Goal: Obtain resource: Download file/media

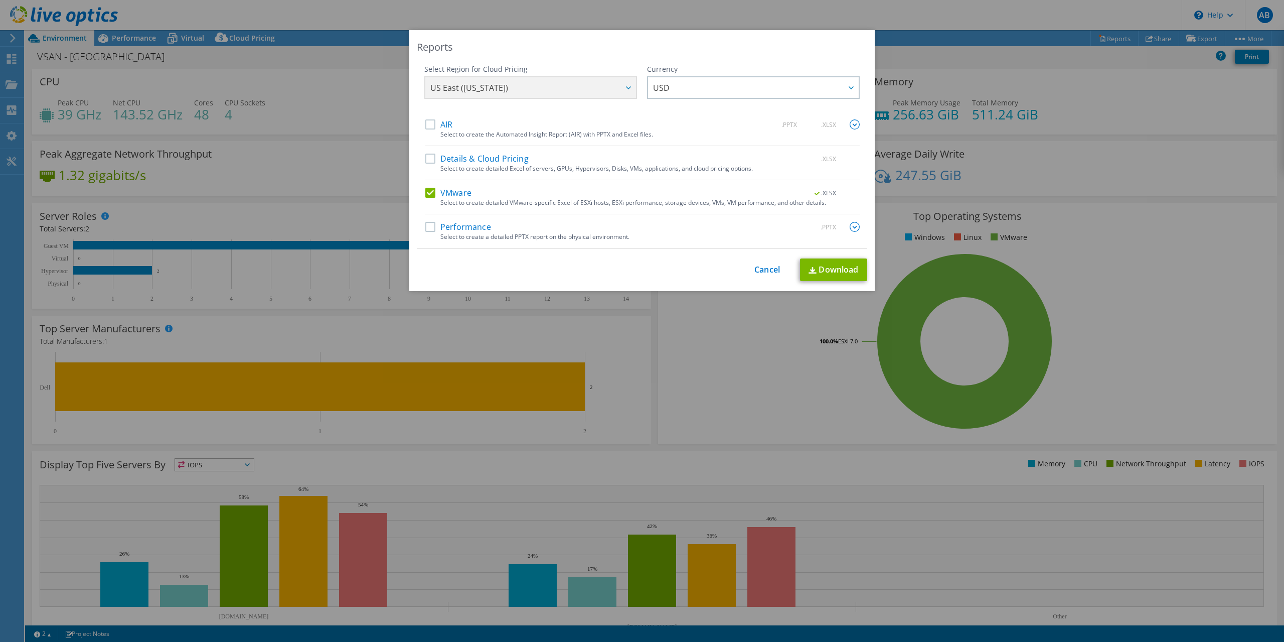
select select "USD"
click at [762, 273] on link "Cancel" at bounding box center [767, 270] width 26 height 10
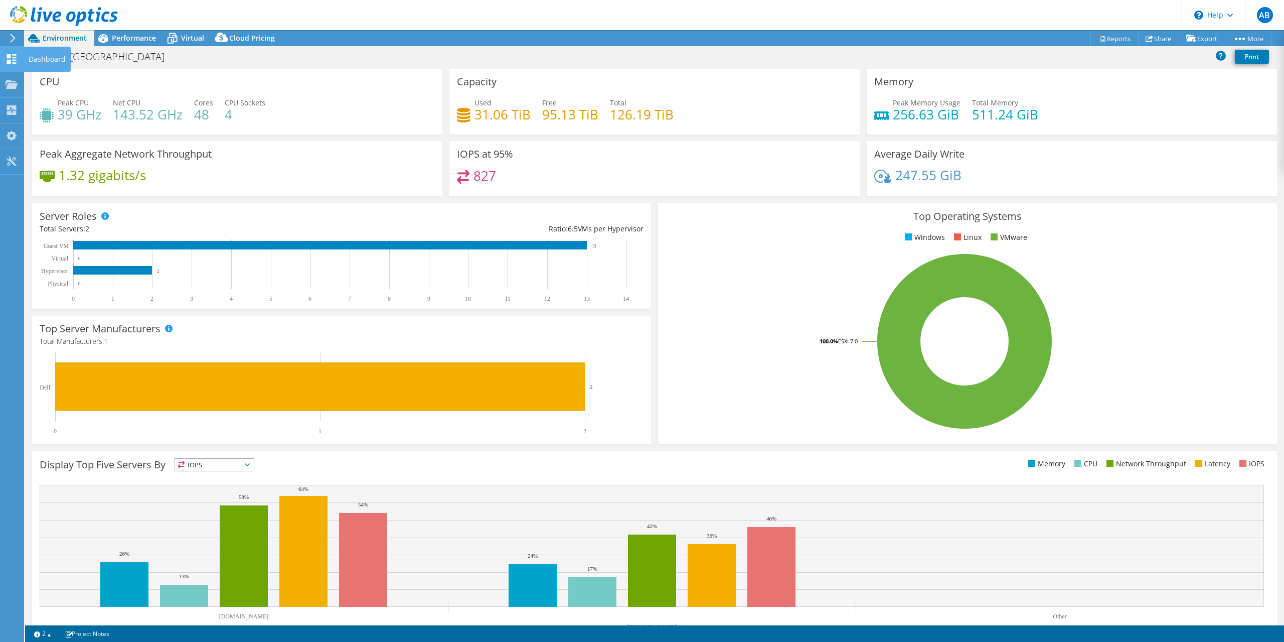
click at [10, 56] on use at bounding box center [12, 59] width 10 height 10
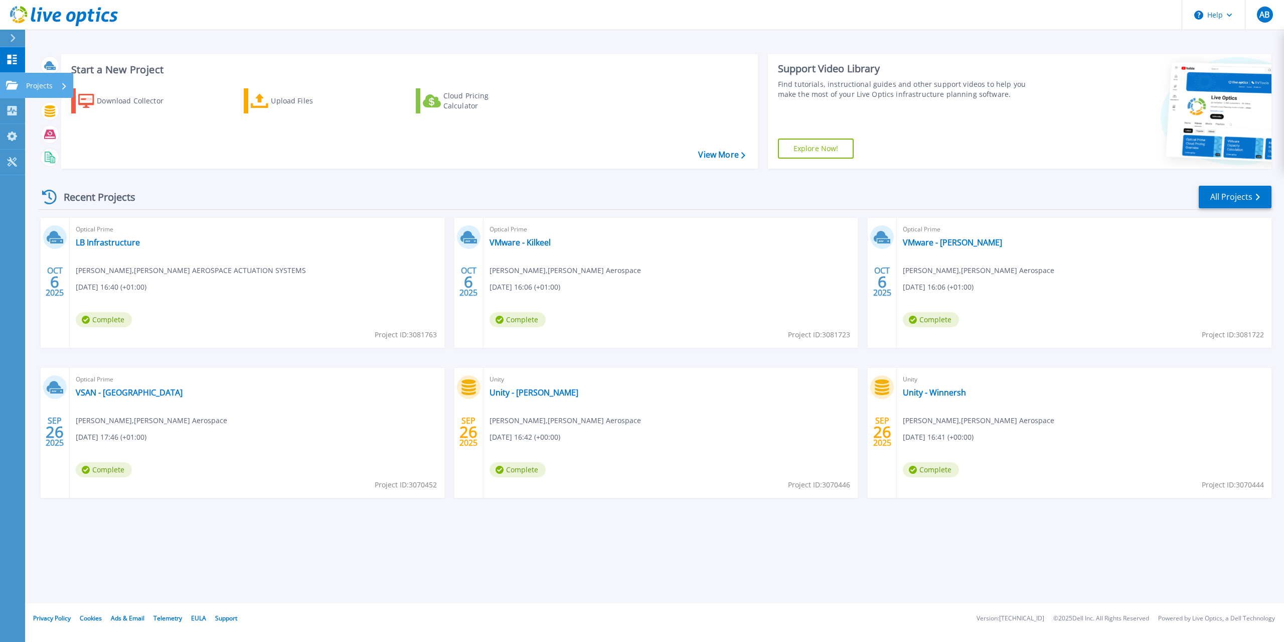
click at [13, 85] on icon at bounding box center [12, 85] width 12 height 9
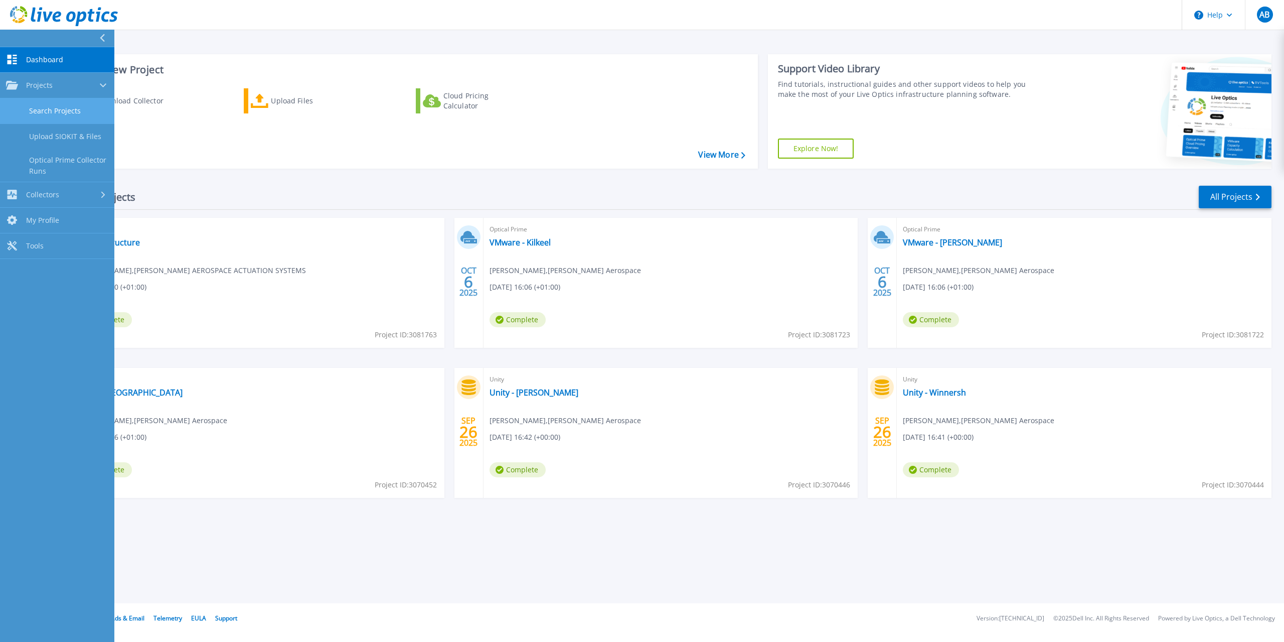
click at [71, 111] on link "Search Projects" at bounding box center [57, 111] width 114 height 26
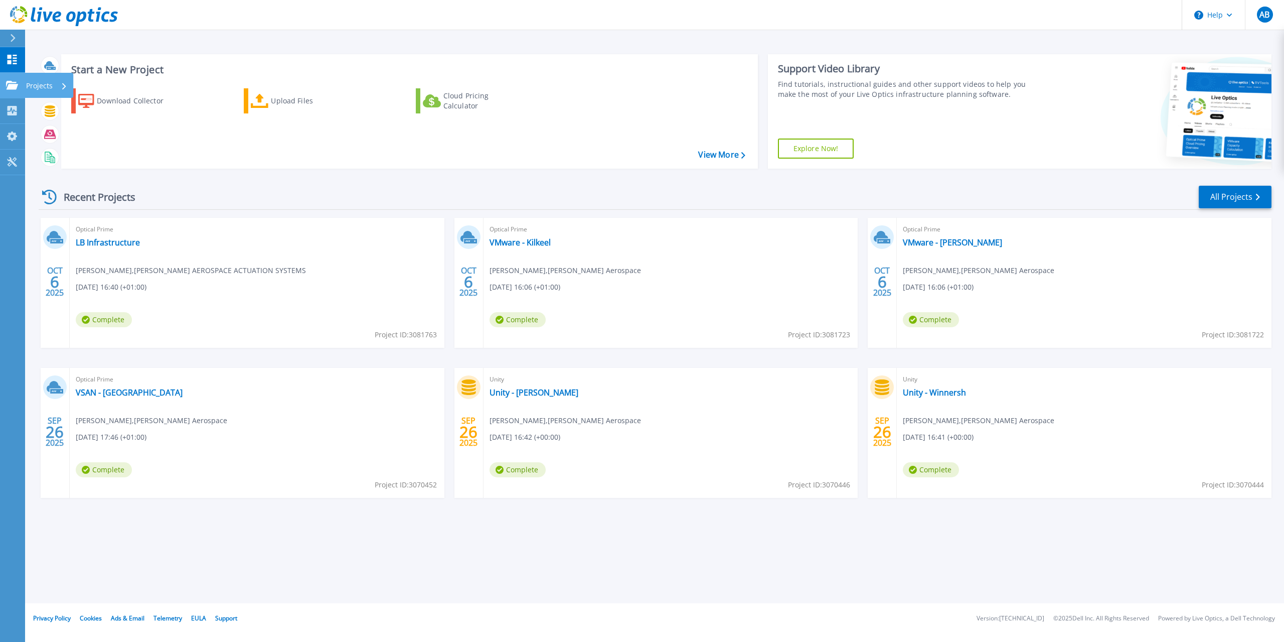
click at [13, 85] on icon at bounding box center [12, 85] width 12 height 9
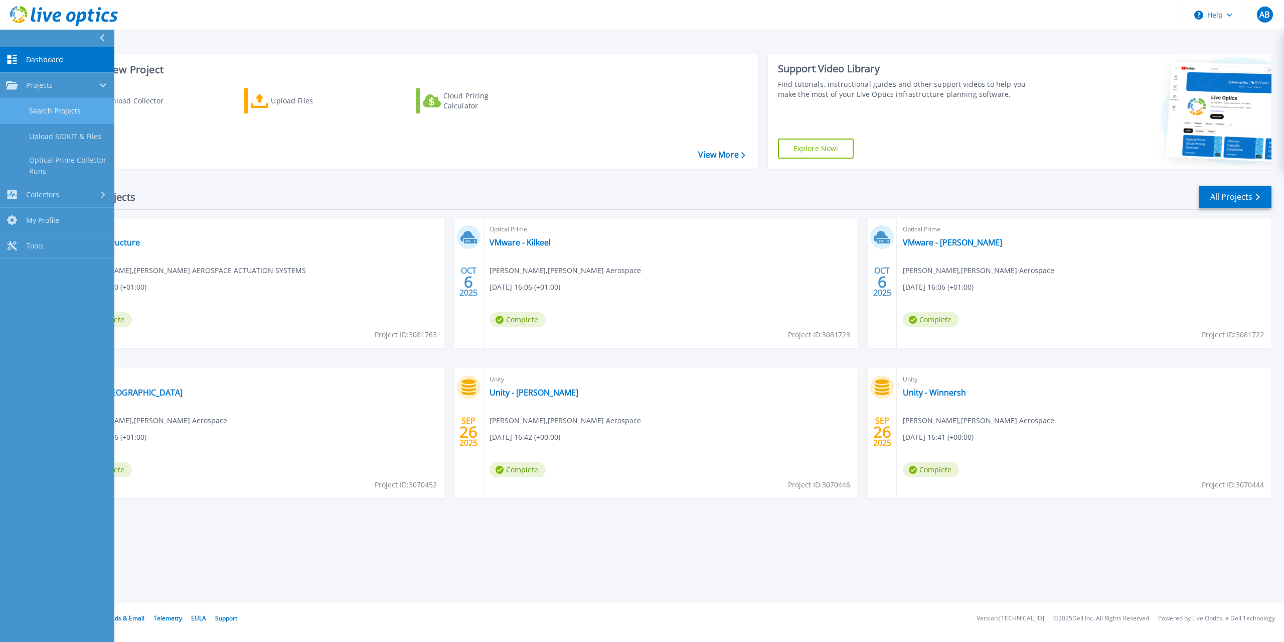
click at [60, 112] on link "Search Projects" at bounding box center [57, 111] width 114 height 26
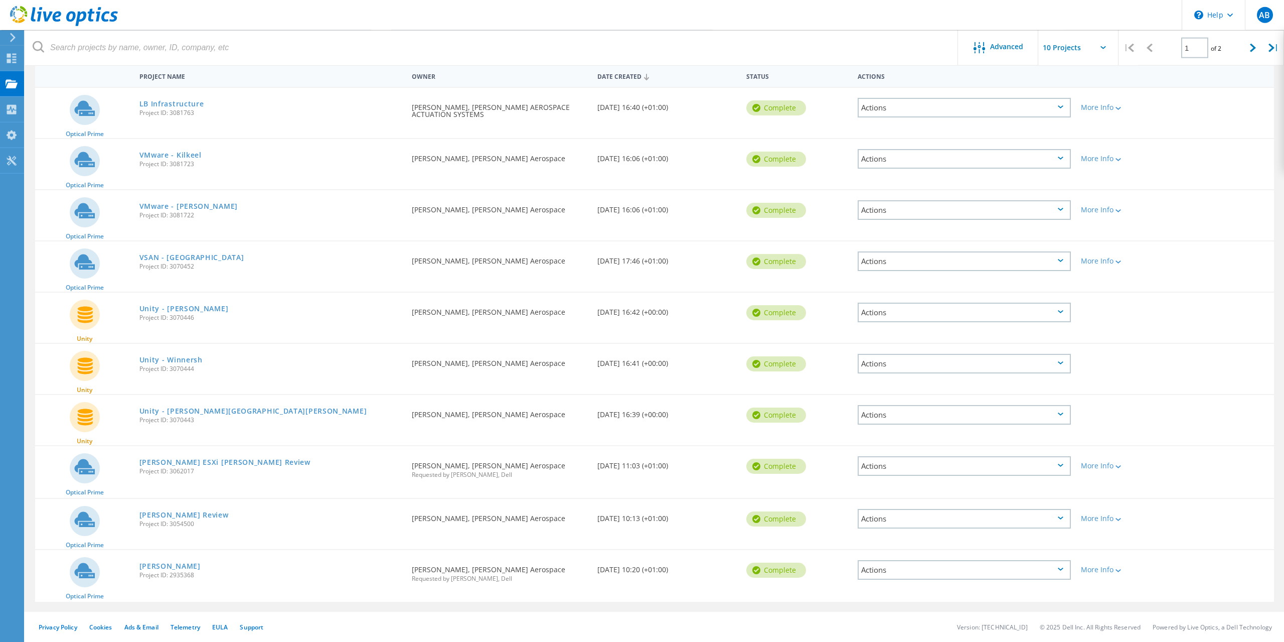
scroll to position [98, 0]
click at [167, 564] on link "[PERSON_NAME]" at bounding box center [169, 565] width 61 height 7
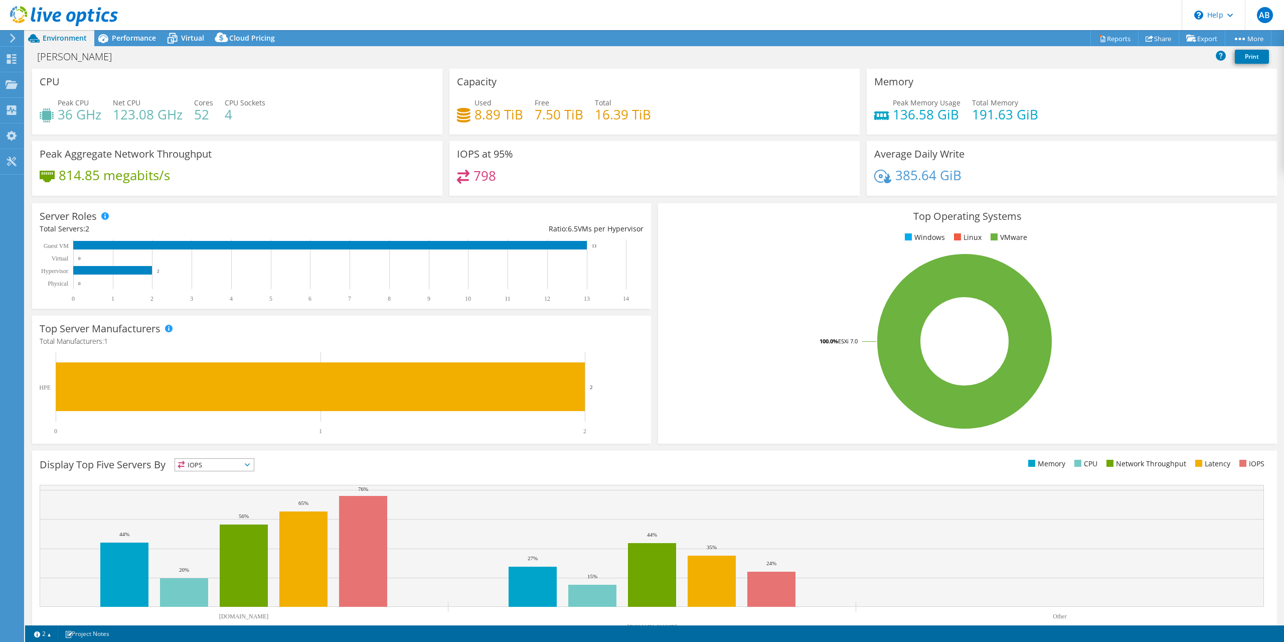
select select "EULondon"
select select "GBP"
click at [1101, 39] on link "Reports" at bounding box center [1114, 39] width 48 height 16
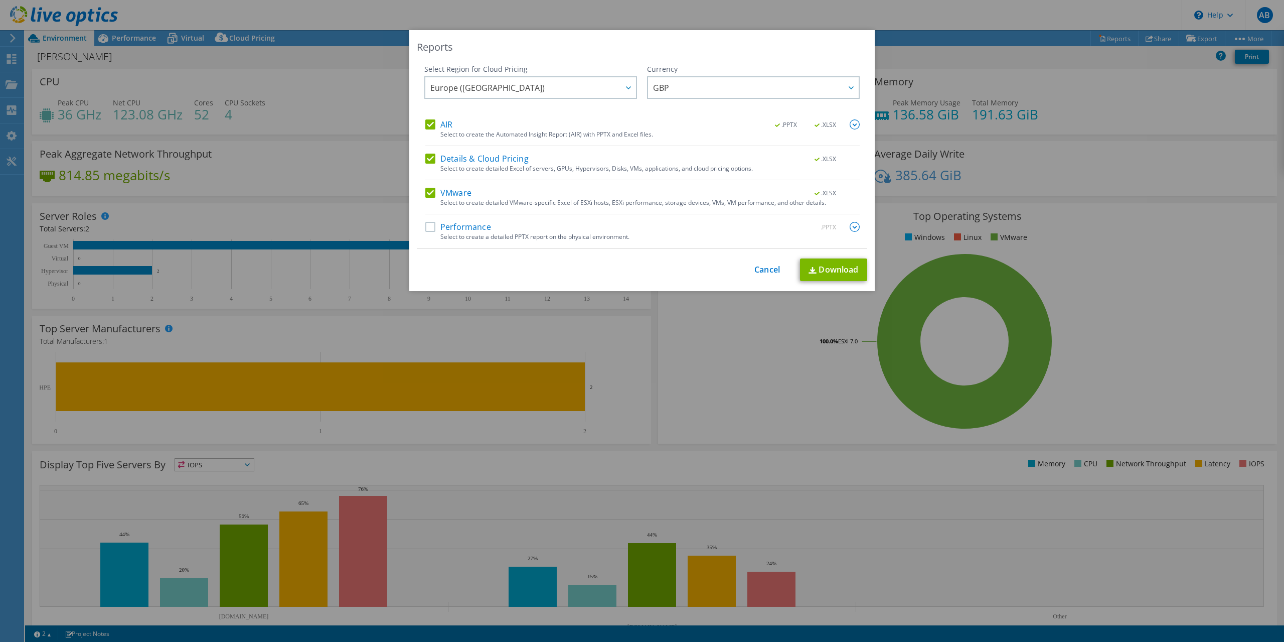
click at [430, 124] on label "AIR" at bounding box center [438, 124] width 27 height 10
click at [0, 0] on input "AIR" at bounding box center [0, 0] width 0 height 0
click at [431, 160] on label "Details & Cloud Pricing" at bounding box center [476, 158] width 103 height 10
click at [0, 0] on input "Details & Cloud Pricing" at bounding box center [0, 0] width 0 height 0
click at [829, 268] on link "Download" at bounding box center [833, 269] width 67 height 23
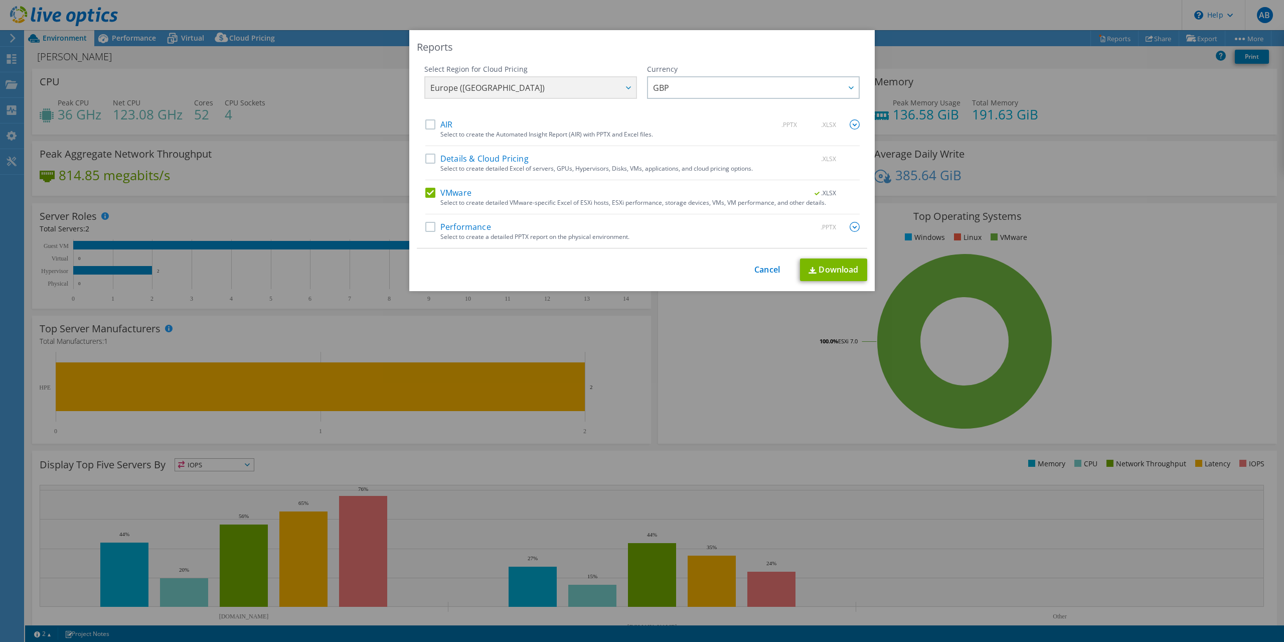
click at [690, 45] on div "Reports" at bounding box center [642, 47] width 450 height 14
click at [763, 270] on link "Cancel" at bounding box center [767, 270] width 26 height 10
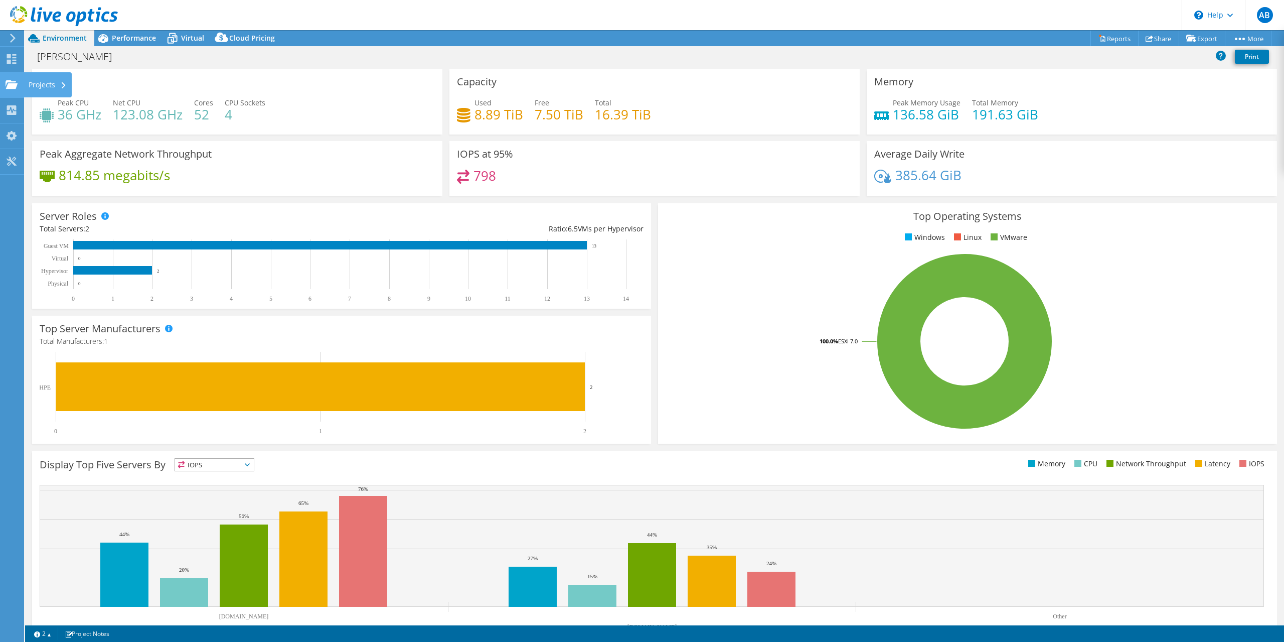
click at [26, 85] on div "Projects" at bounding box center [48, 84] width 48 height 25
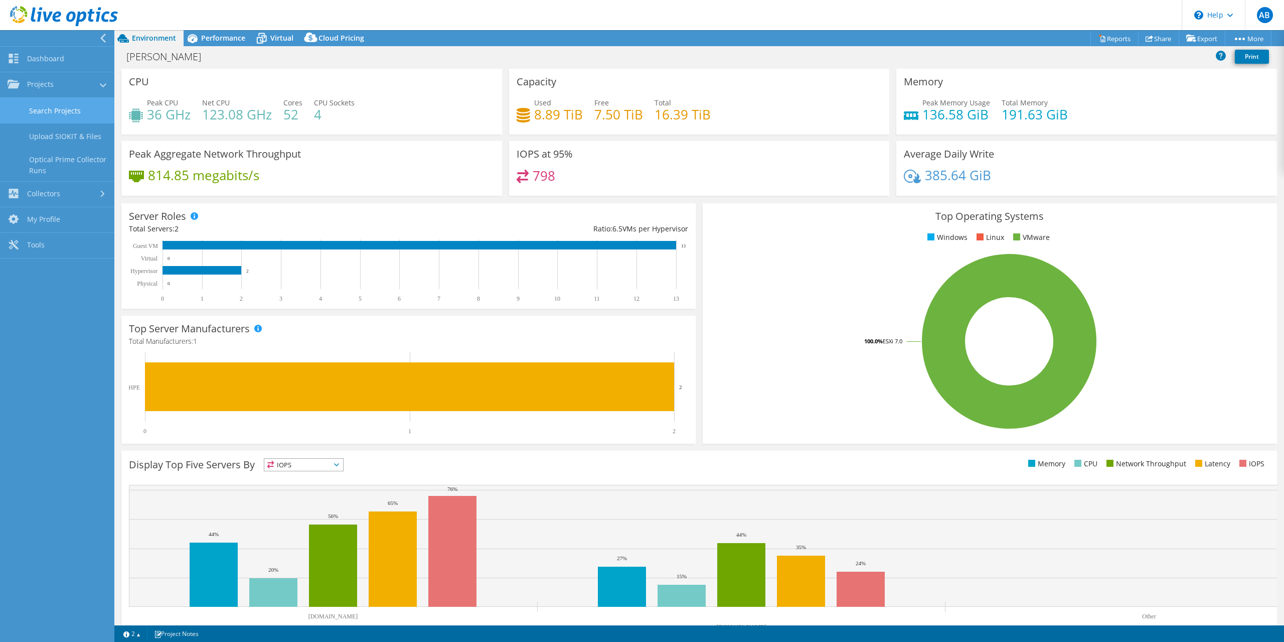
click at [57, 113] on link "Search Projects" at bounding box center [57, 111] width 114 height 26
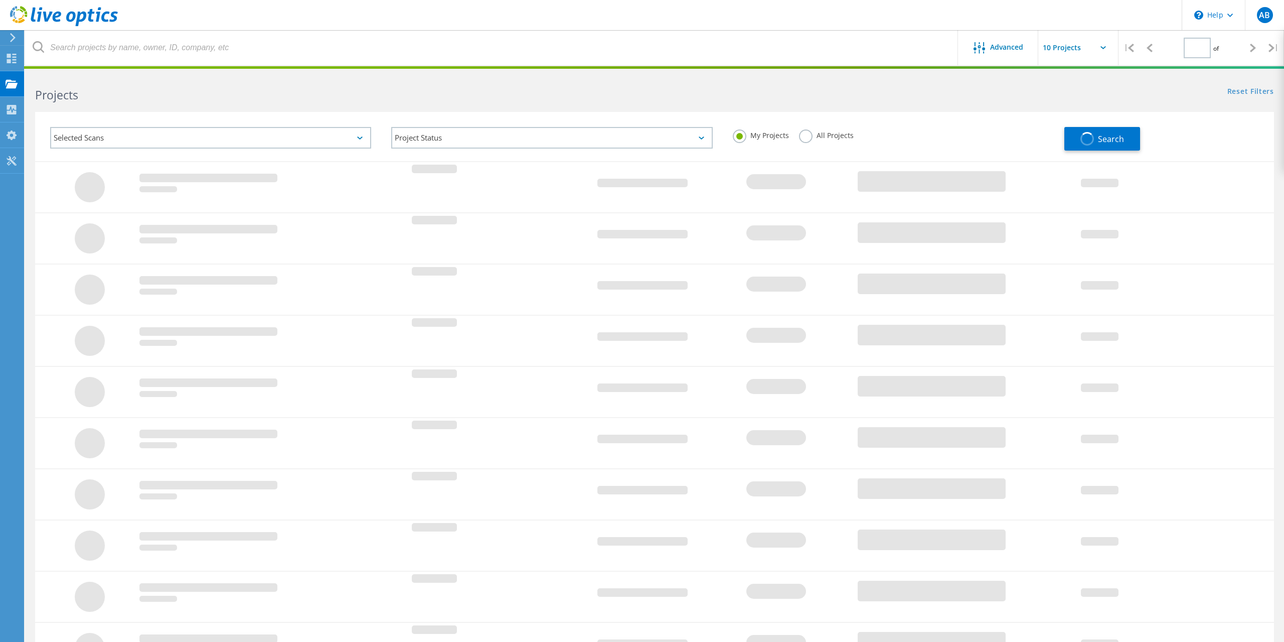
type input "1"
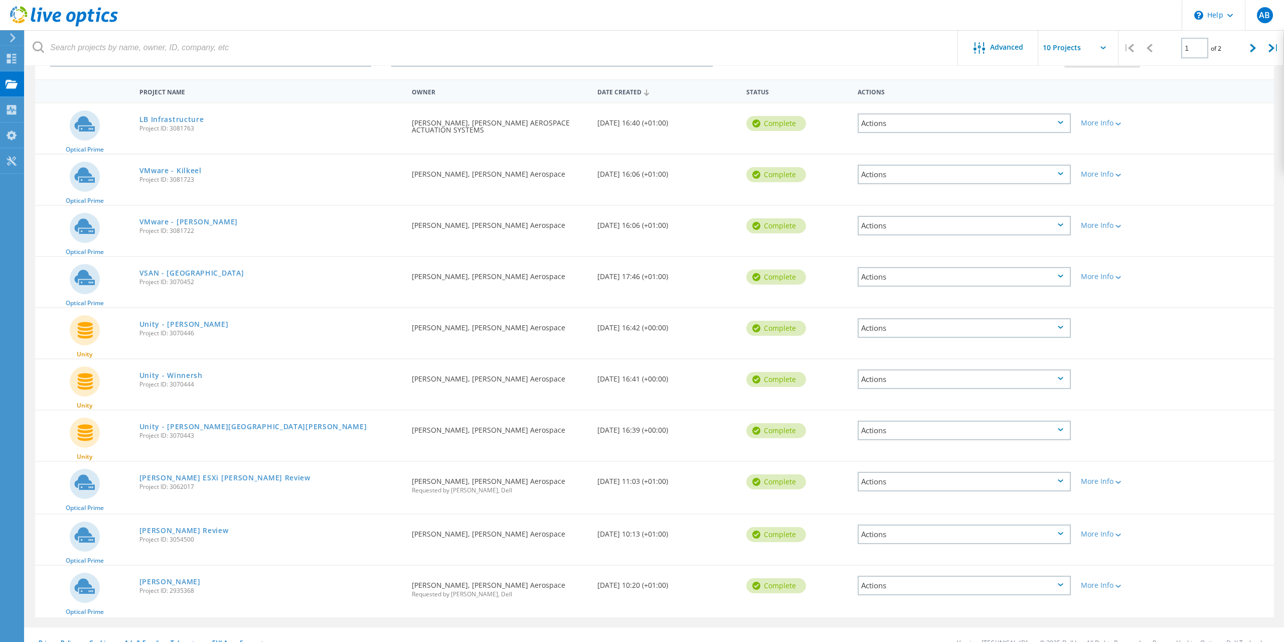
scroll to position [98, 0]
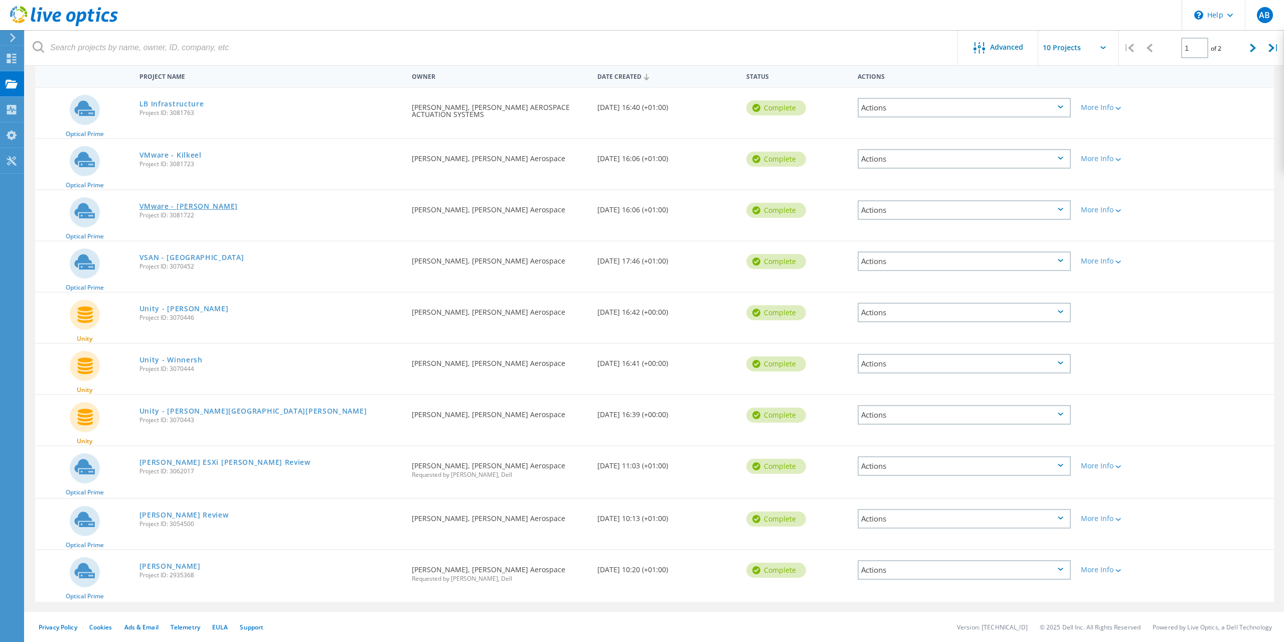
click at [191, 203] on link "VMware - [PERSON_NAME]" at bounding box center [188, 206] width 98 height 7
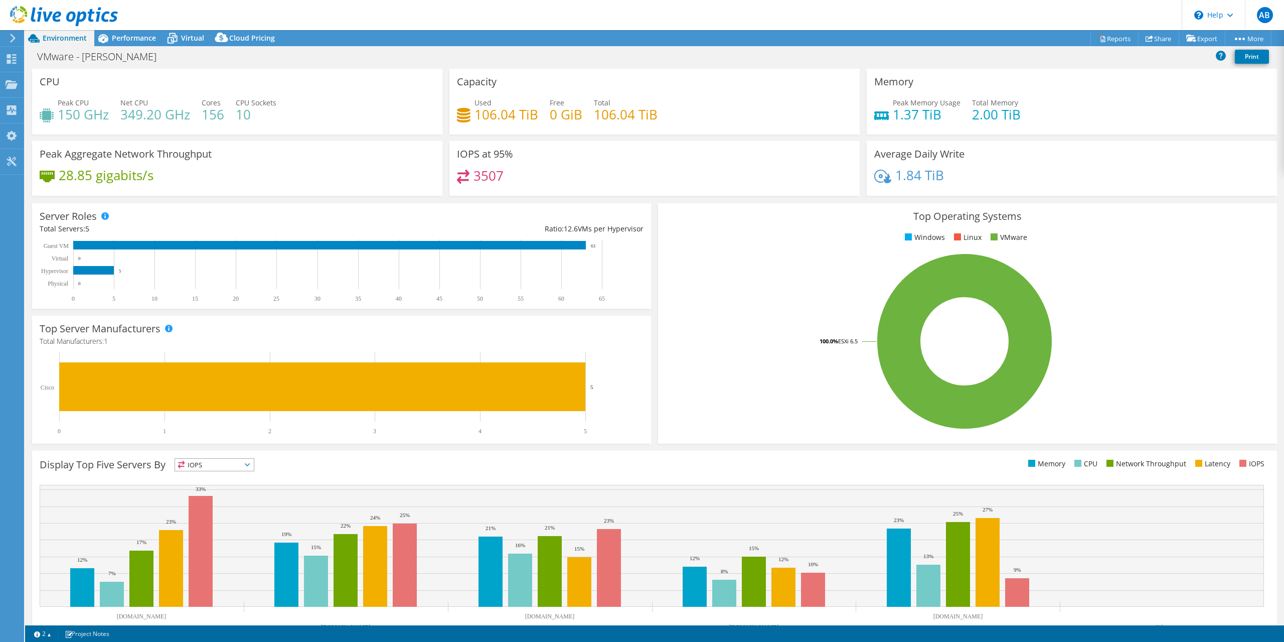
select select "USD"
click at [1105, 36] on link "Reports" at bounding box center [1114, 39] width 48 height 16
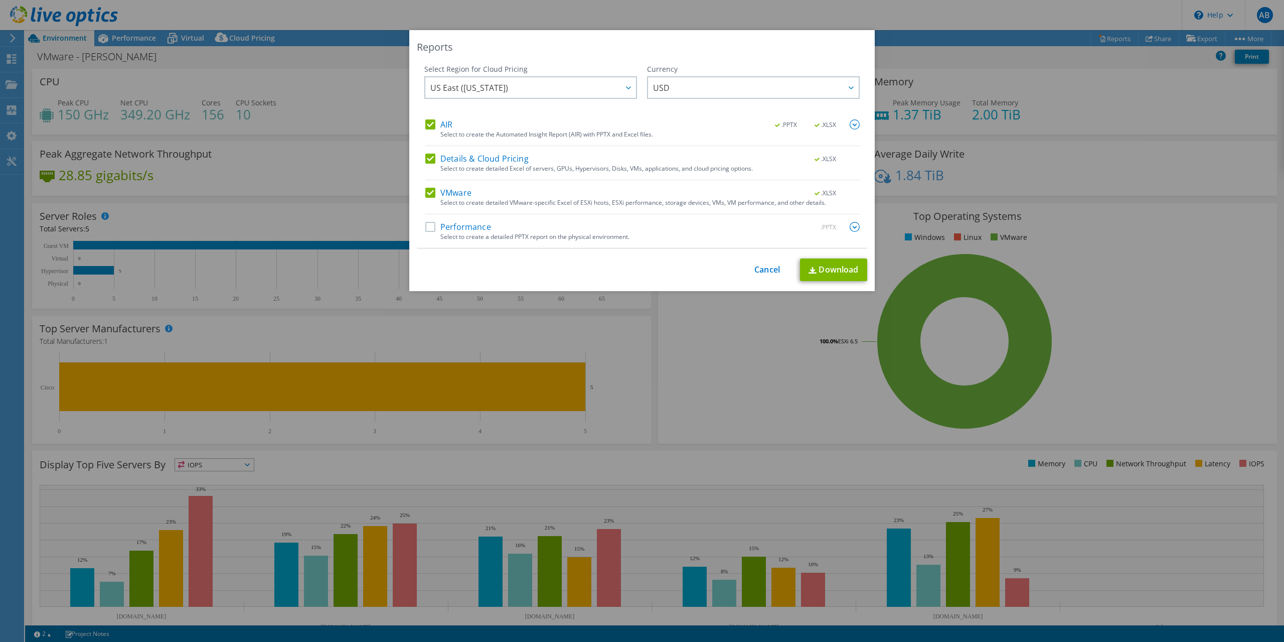
click at [432, 124] on label "AIR" at bounding box center [438, 124] width 27 height 10
click at [0, 0] on input "AIR" at bounding box center [0, 0] width 0 height 0
click at [431, 156] on label "Details & Cloud Pricing" at bounding box center [476, 158] width 103 height 10
click at [0, 0] on input "Details & Cloud Pricing" at bounding box center [0, 0] width 0 height 0
click at [843, 270] on link "Download" at bounding box center [833, 269] width 67 height 23
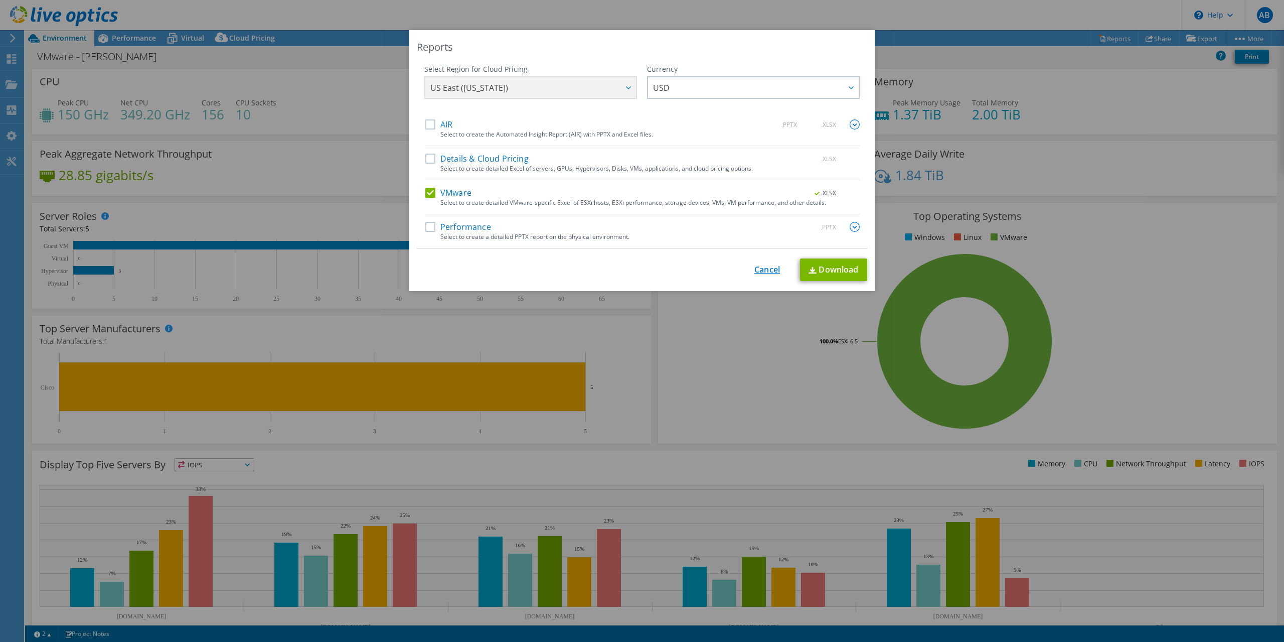
click at [767, 269] on link "Cancel" at bounding box center [767, 270] width 26 height 10
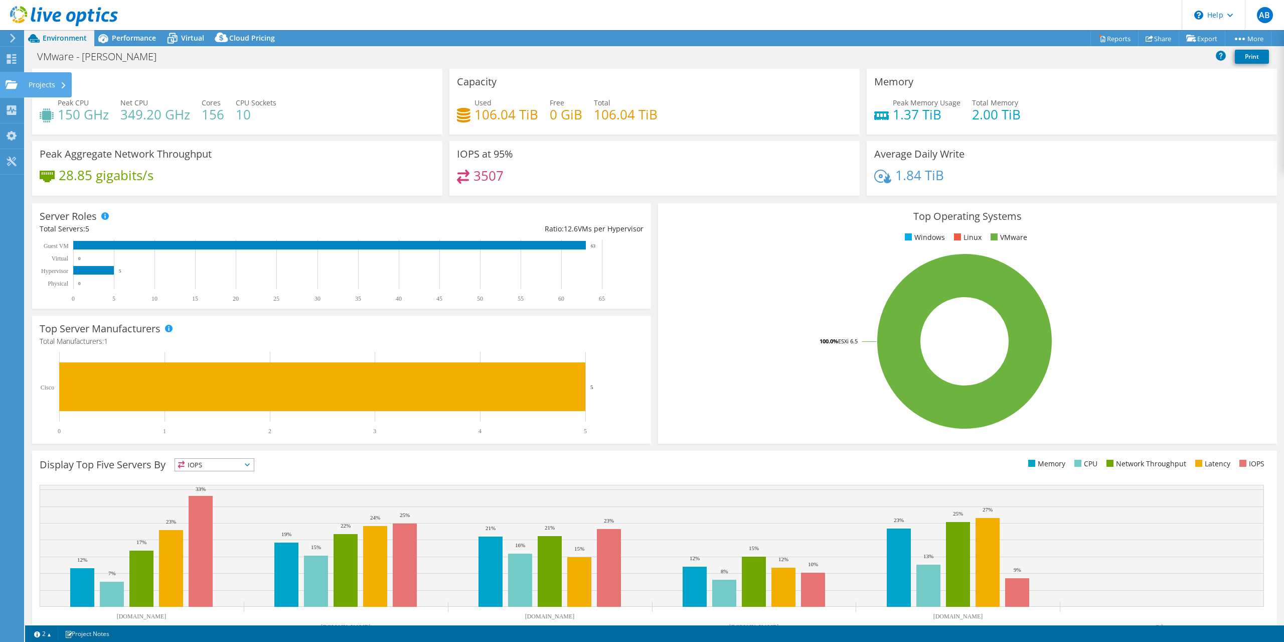
click at [7, 88] on use at bounding box center [12, 84] width 12 height 9
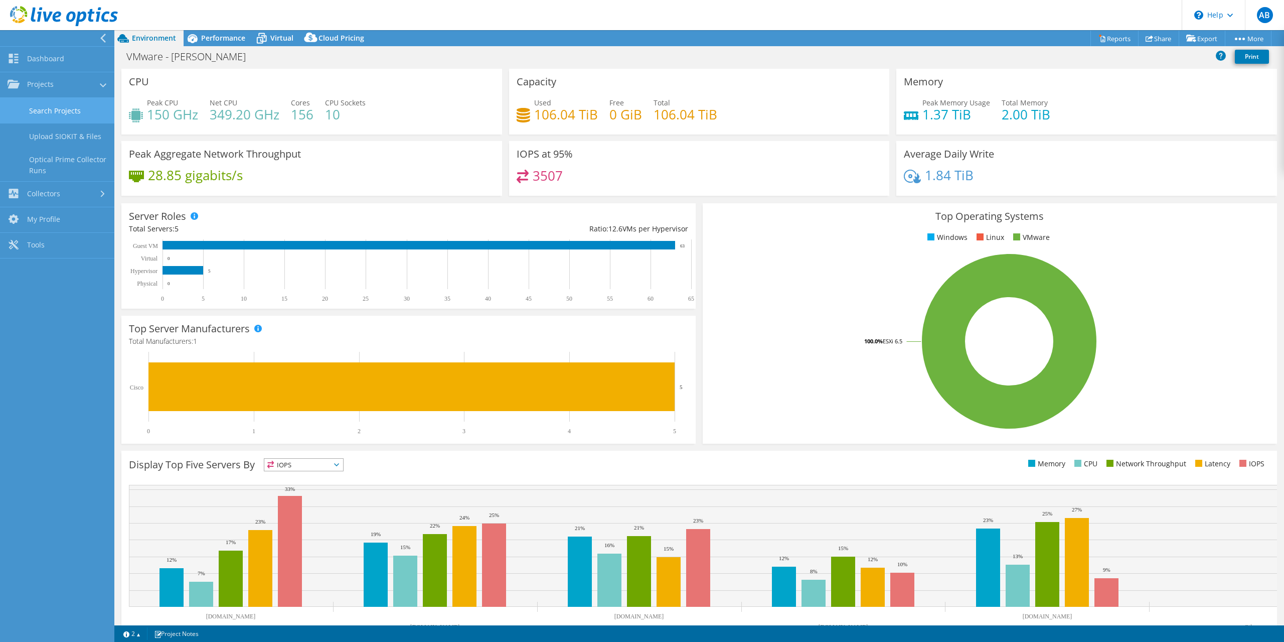
click at [55, 110] on link "Search Projects" at bounding box center [57, 111] width 114 height 26
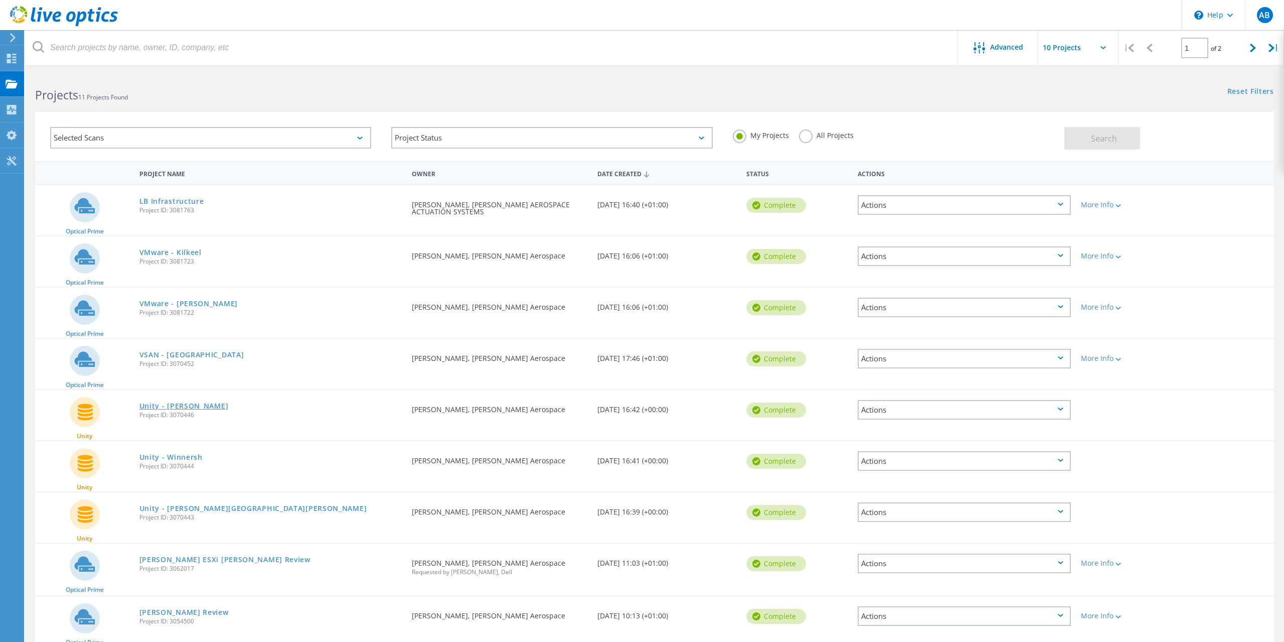
click at [214, 408] on link "Unity - [PERSON_NAME]" at bounding box center [183, 405] width 89 height 7
click at [159, 255] on link "VMware - Kilkeel" at bounding box center [170, 252] width 62 height 7
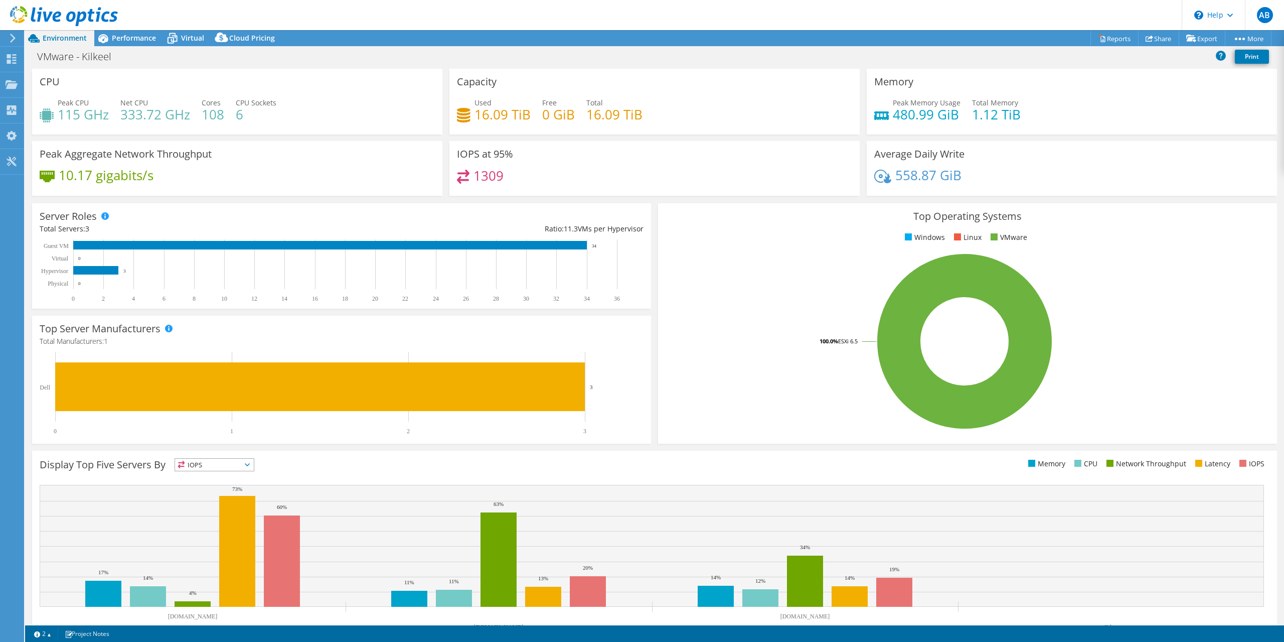
select select "USD"
click at [1108, 36] on link "Reports" at bounding box center [1114, 39] width 48 height 16
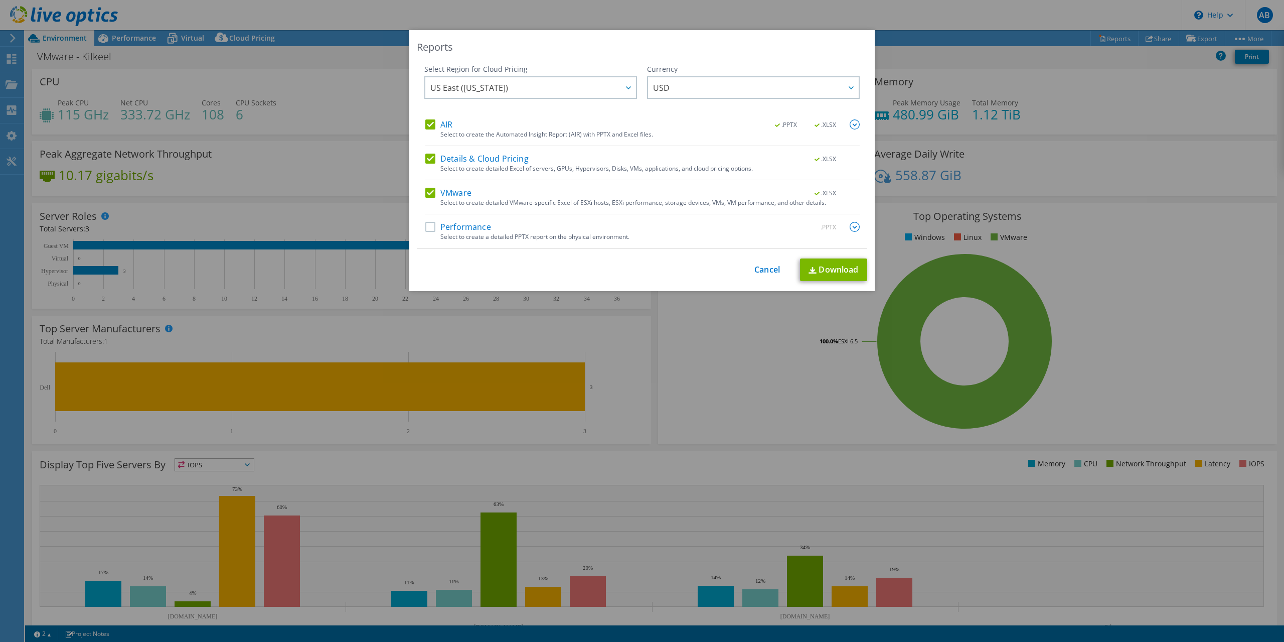
click at [430, 124] on label "AIR" at bounding box center [438, 124] width 27 height 10
click at [0, 0] on input "AIR" at bounding box center [0, 0] width 0 height 0
click at [430, 156] on label "Details & Cloud Pricing" at bounding box center [476, 158] width 103 height 10
click at [0, 0] on input "Details & Cloud Pricing" at bounding box center [0, 0] width 0 height 0
click at [832, 271] on link "Download" at bounding box center [833, 269] width 67 height 23
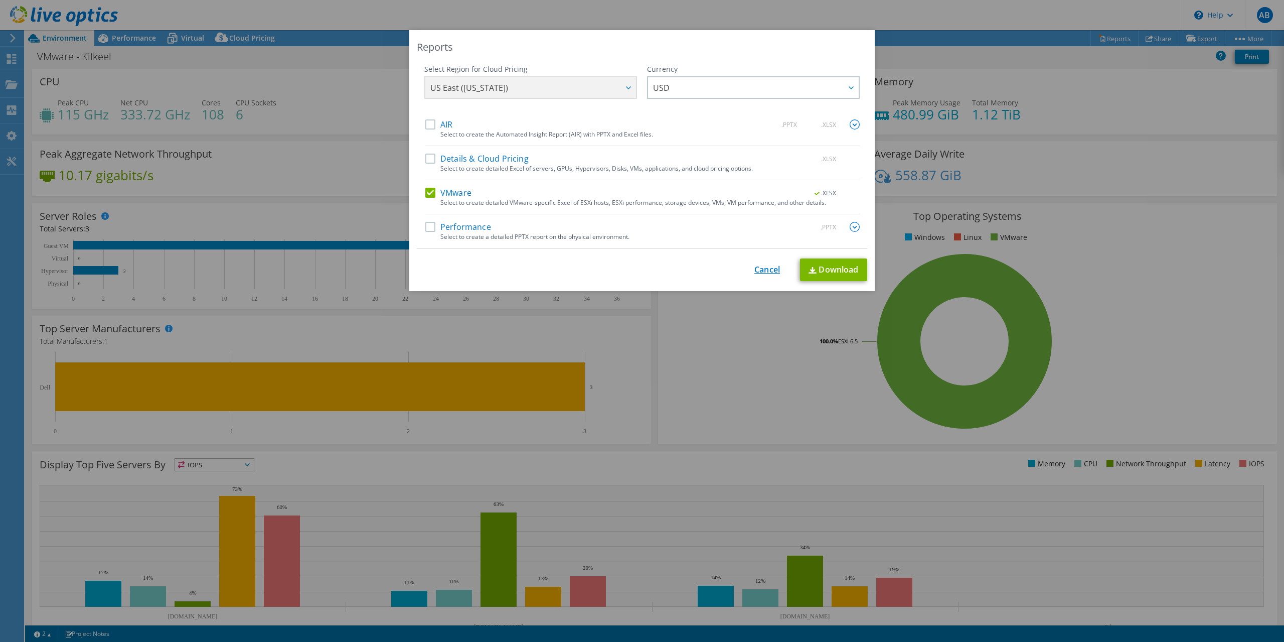
click at [760, 273] on link "Cancel" at bounding box center [767, 270] width 26 height 10
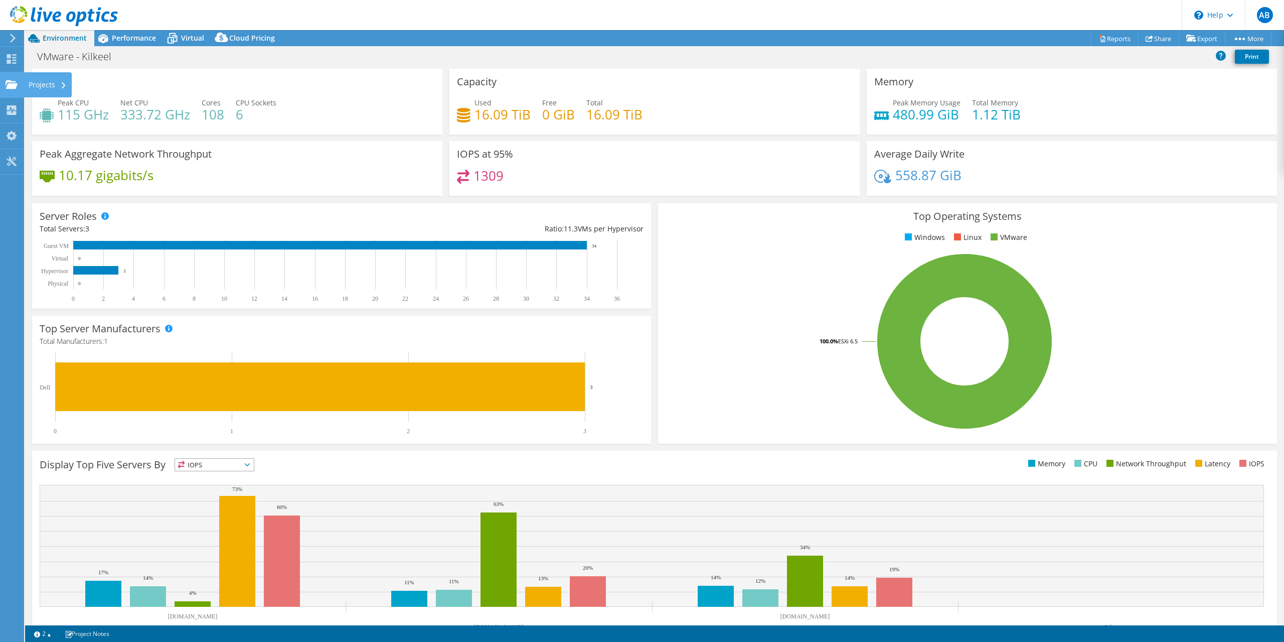
click at [8, 81] on use at bounding box center [12, 84] width 12 height 9
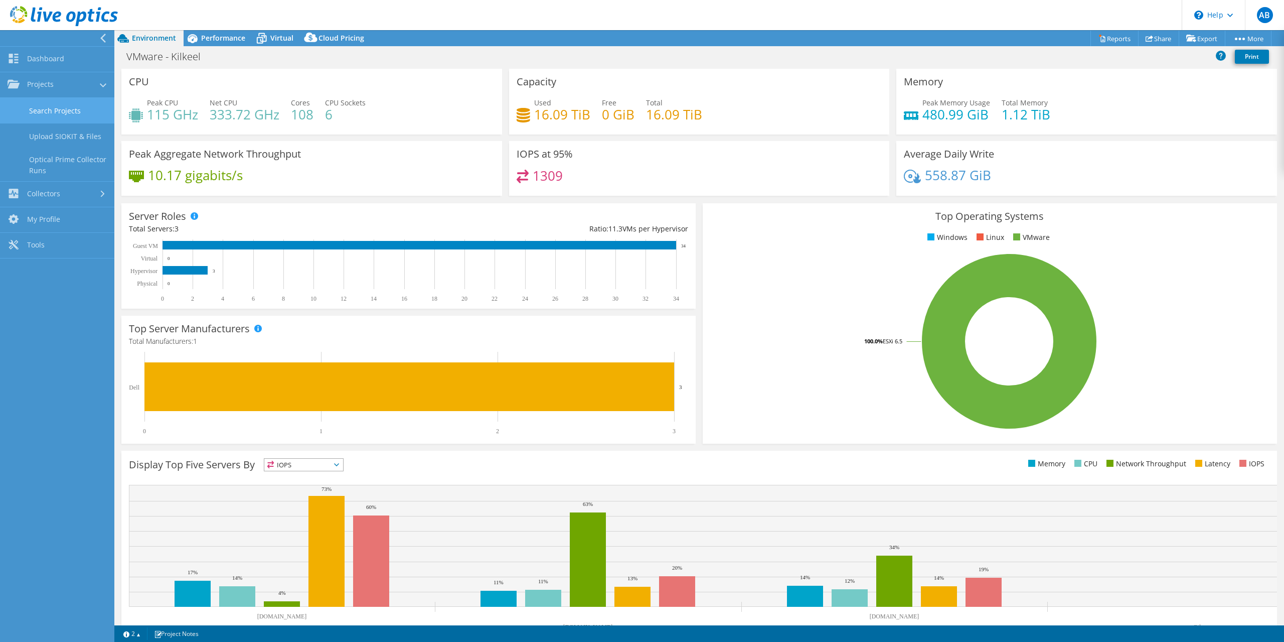
click at [49, 110] on link "Search Projects" at bounding box center [57, 111] width 114 height 26
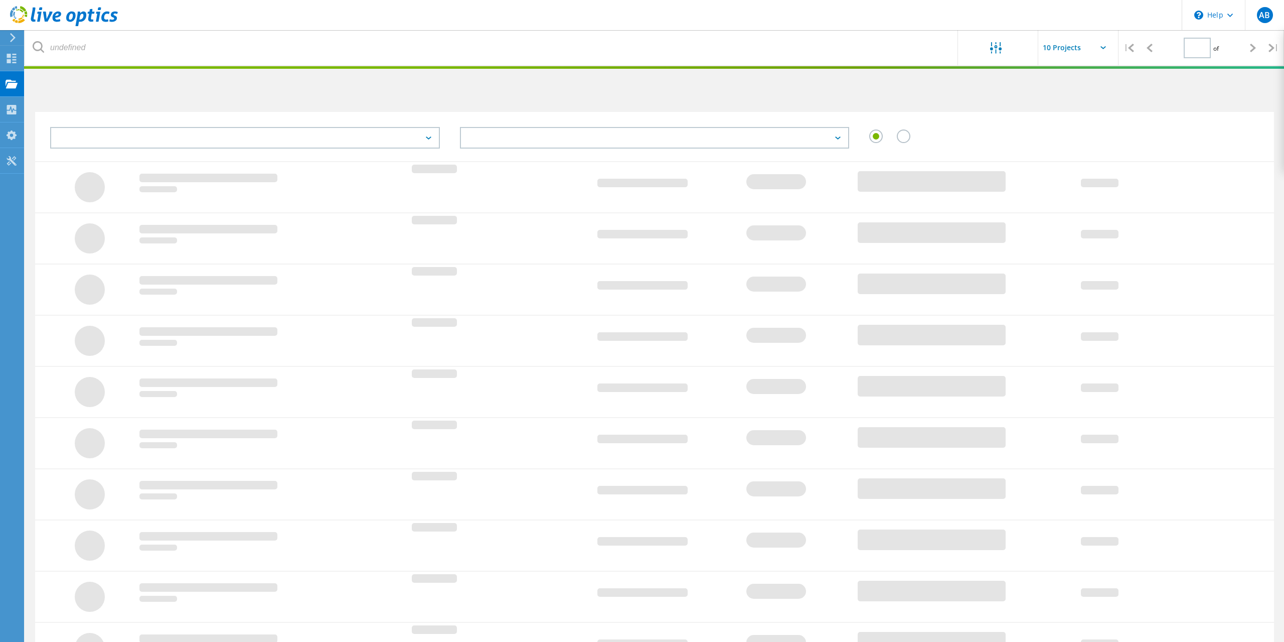
type input "1"
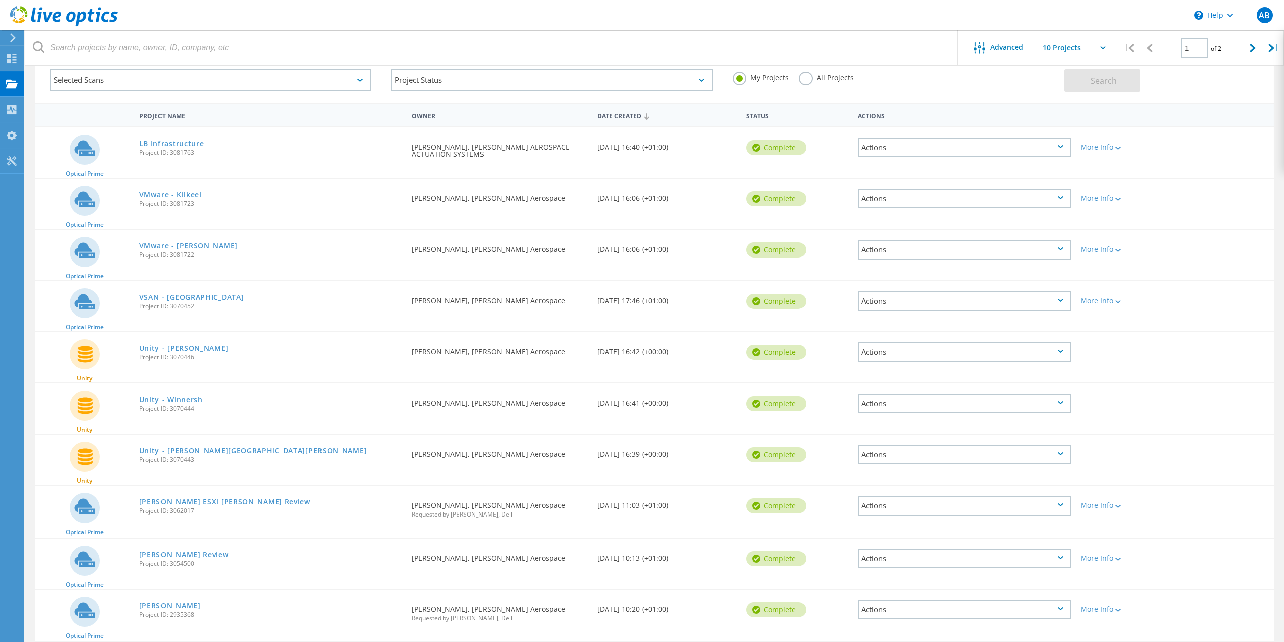
scroll to position [98, 0]
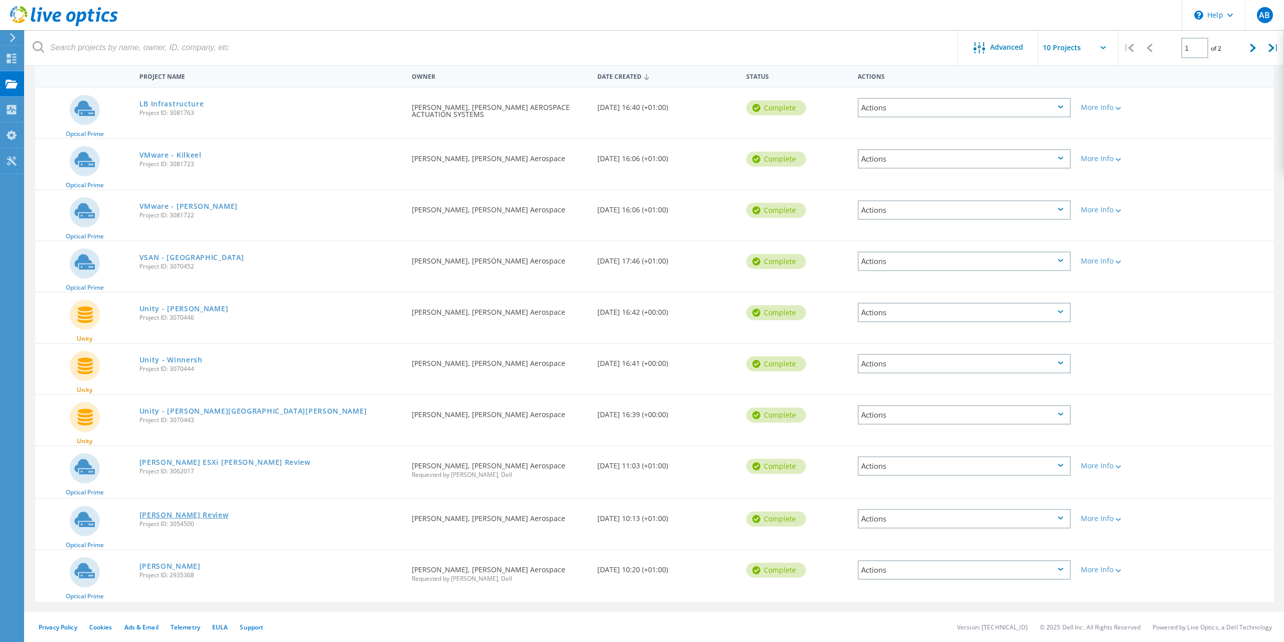
click at [179, 514] on link "Shannon Review" at bounding box center [183, 514] width 89 height 7
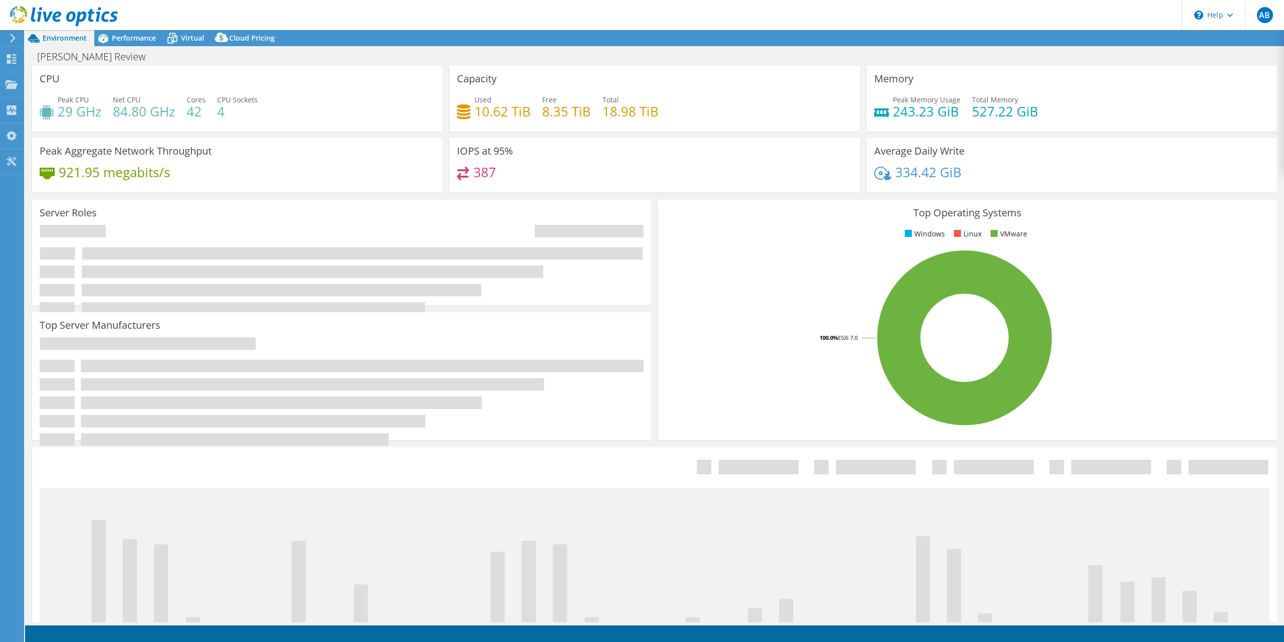
select select "USD"
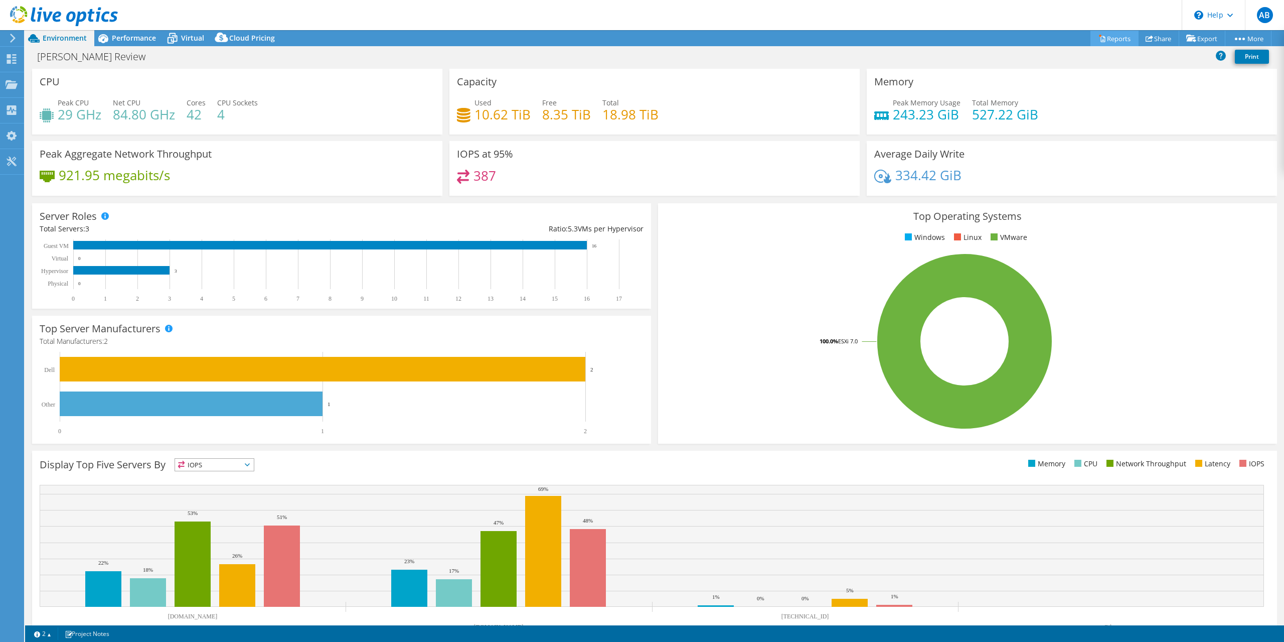
click at [1112, 40] on link "Reports" at bounding box center [1114, 39] width 48 height 16
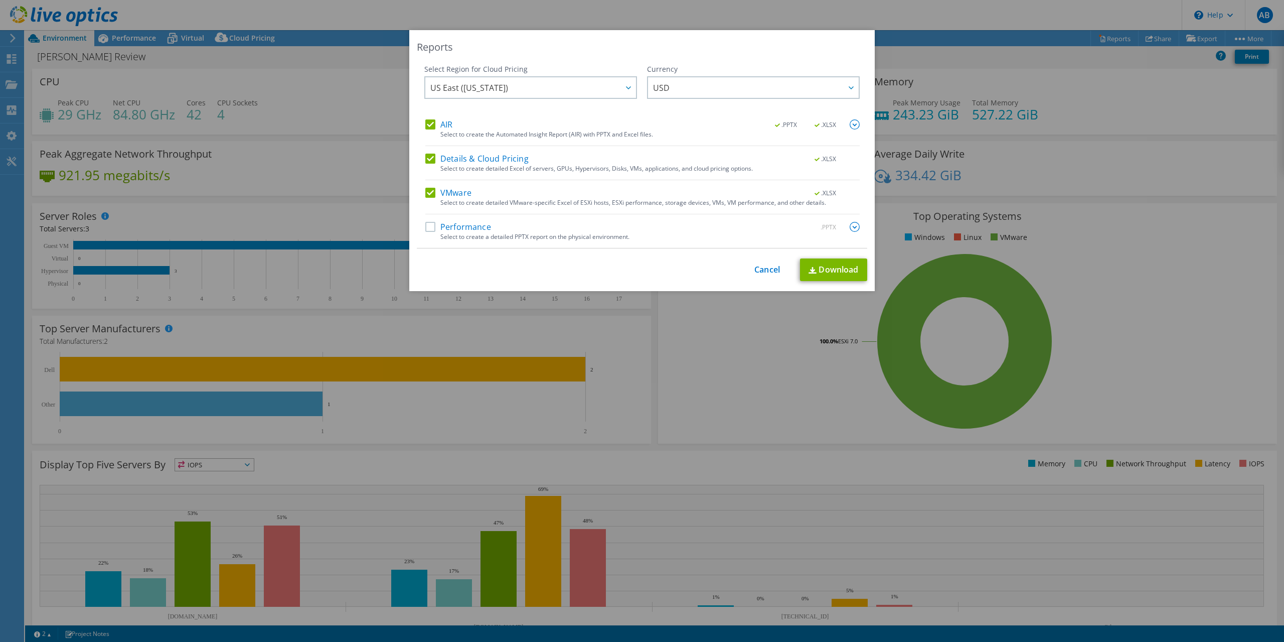
click at [428, 125] on label "AIR" at bounding box center [438, 124] width 27 height 10
click at [0, 0] on input "AIR" at bounding box center [0, 0] width 0 height 0
click at [429, 158] on label "Details & Cloud Pricing" at bounding box center [476, 158] width 103 height 10
click at [0, 0] on input "Details & Cloud Pricing" at bounding box center [0, 0] width 0 height 0
click at [842, 267] on link "Download" at bounding box center [833, 269] width 67 height 23
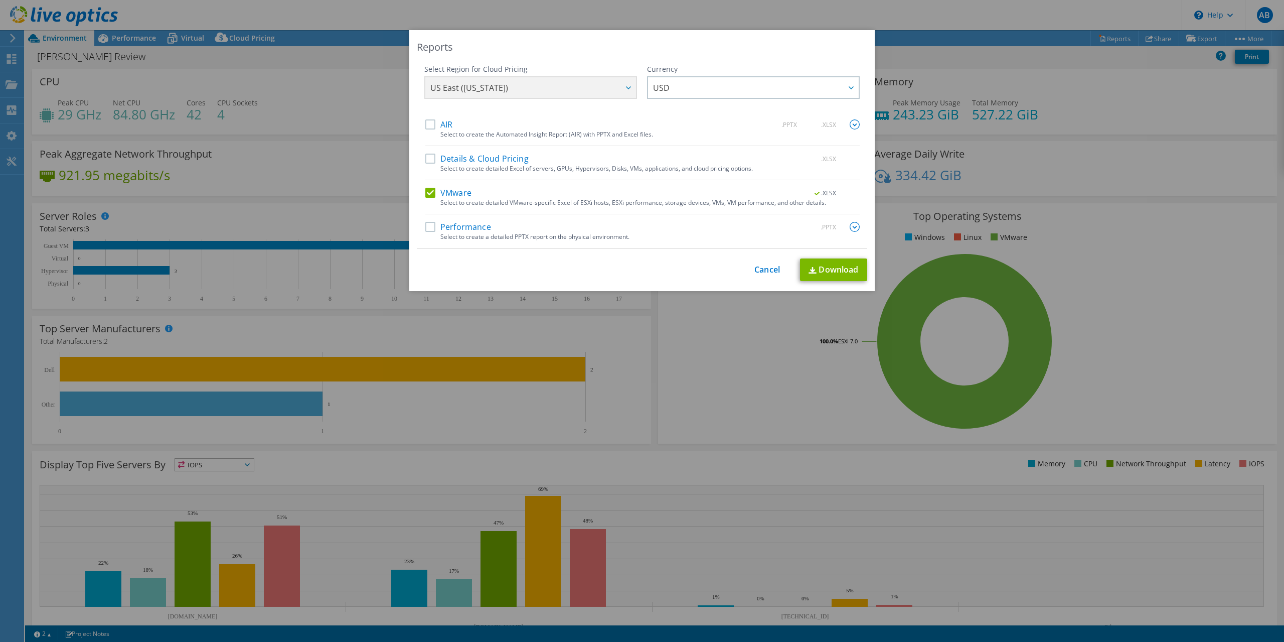
click at [16, 84] on div "Reports Select Region for Cloud Pricing Asia Pacific ([GEOGRAPHIC_DATA]) [GEOGR…" at bounding box center [642, 320] width 1284 height 581
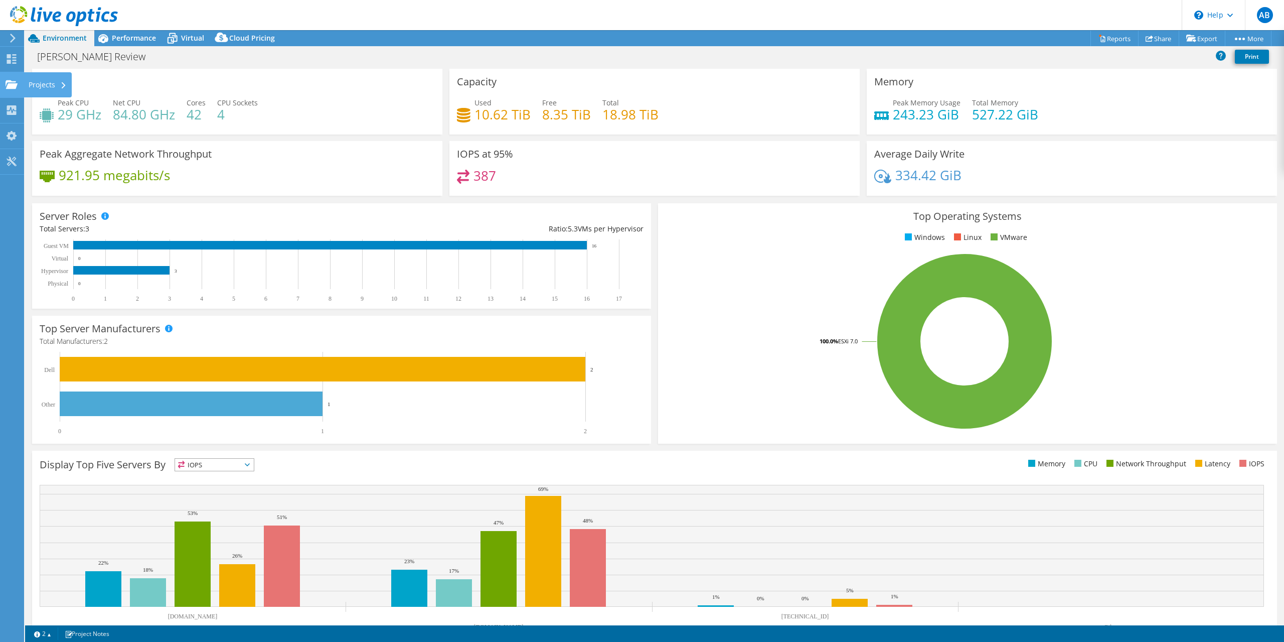
click at [8, 82] on use at bounding box center [12, 84] width 12 height 9
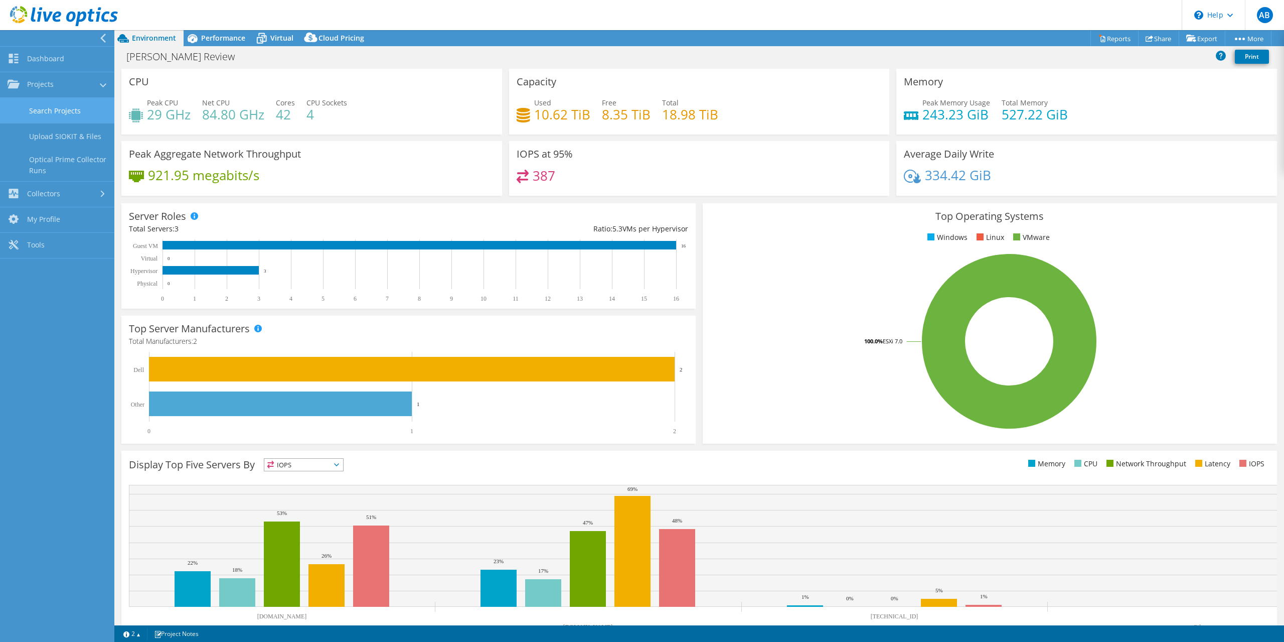
click at [36, 110] on link "Search Projects" at bounding box center [57, 111] width 114 height 26
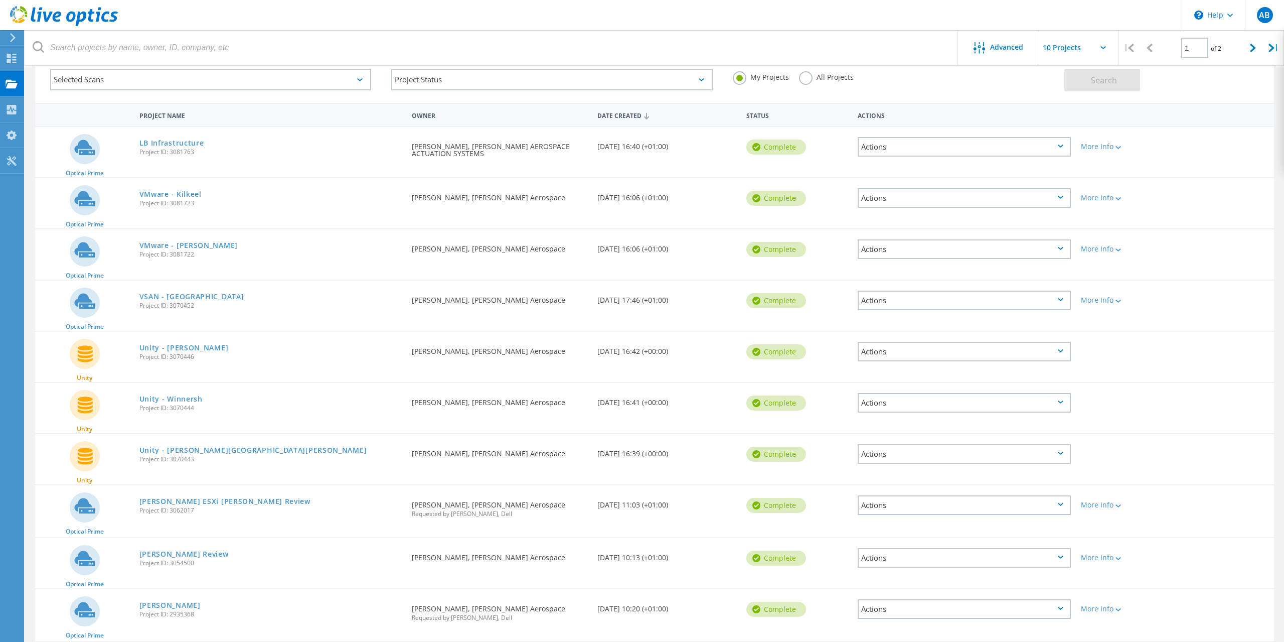
scroll to position [98, 0]
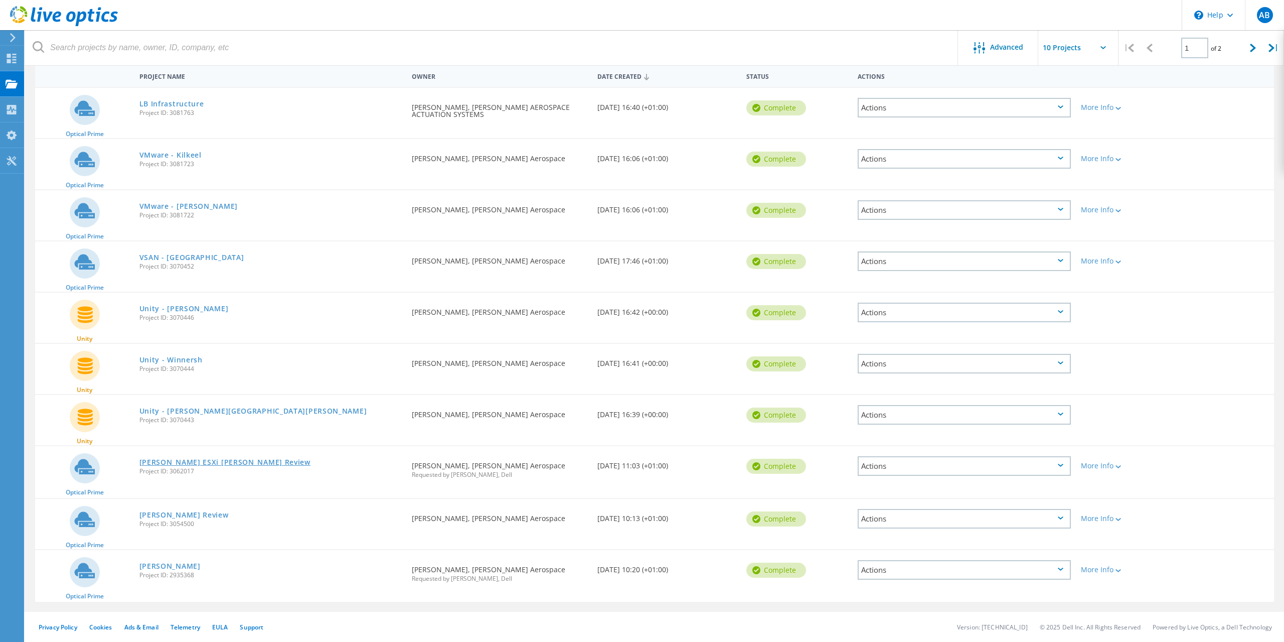
click at [197, 462] on link "[PERSON_NAME] ESXi [PERSON_NAME] Review" at bounding box center [224, 461] width 171 height 7
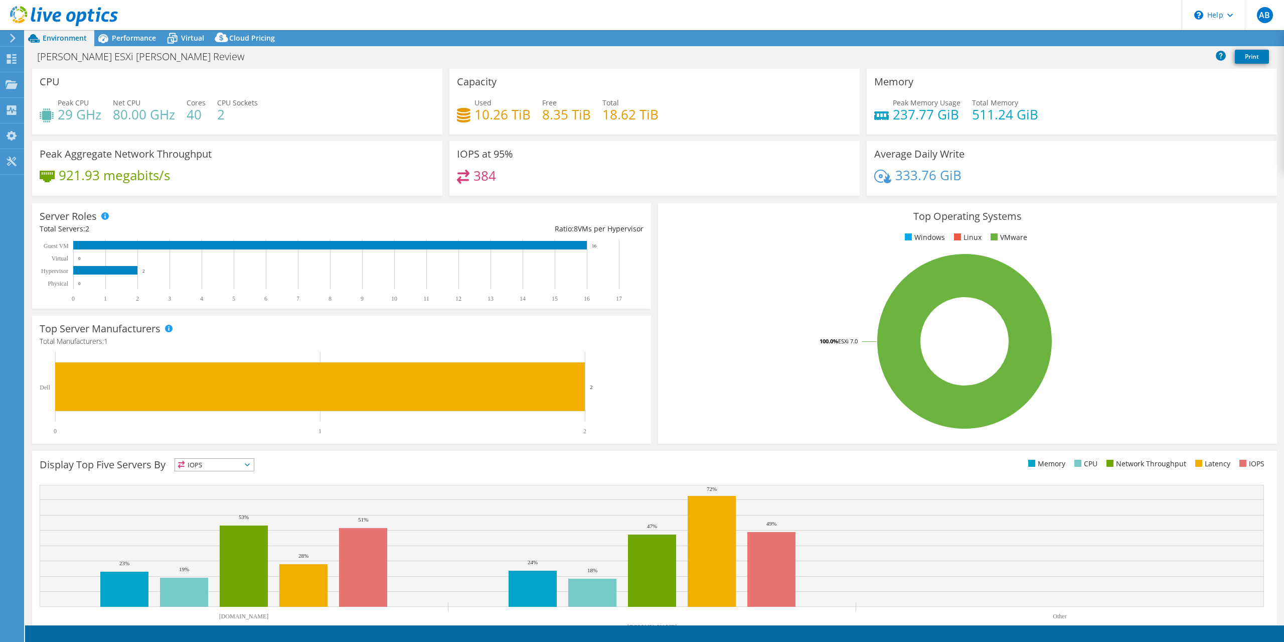
select select "USD"
click at [1114, 36] on link "Reports" at bounding box center [1114, 39] width 48 height 16
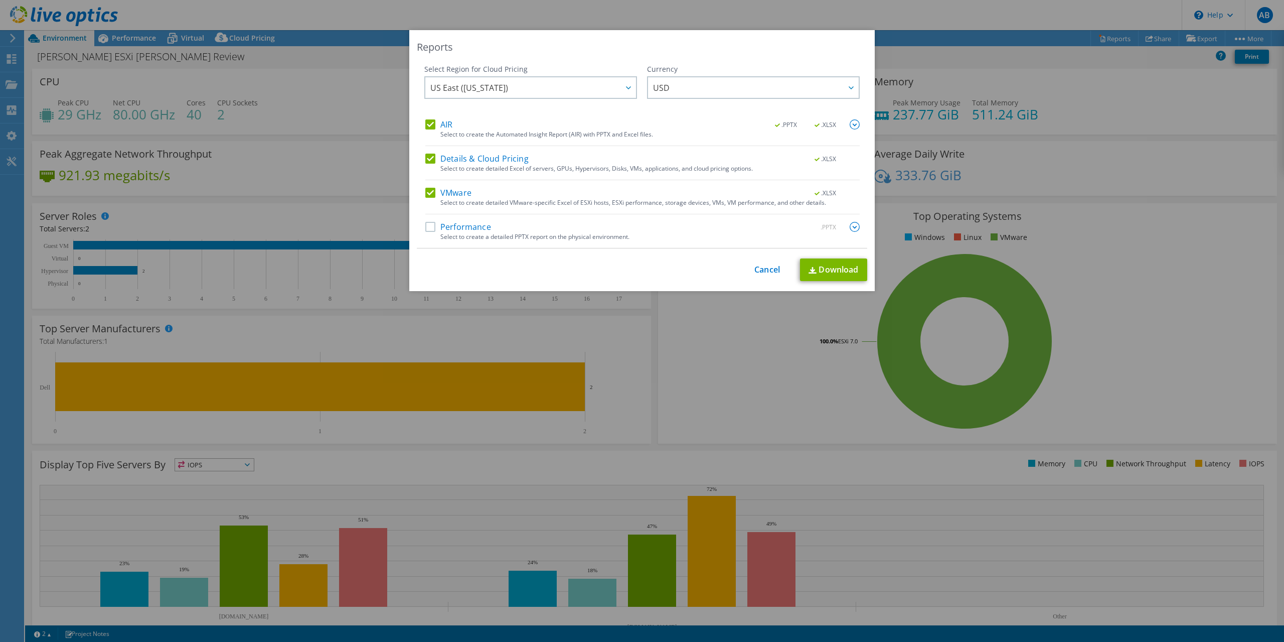
click at [430, 126] on label "AIR" at bounding box center [438, 124] width 27 height 10
click at [0, 0] on input "AIR" at bounding box center [0, 0] width 0 height 0
click at [430, 161] on label "Details & Cloud Pricing" at bounding box center [476, 158] width 103 height 10
click at [0, 0] on input "Details & Cloud Pricing" at bounding box center [0, 0] width 0 height 0
click at [840, 268] on link "Download" at bounding box center [833, 269] width 67 height 23
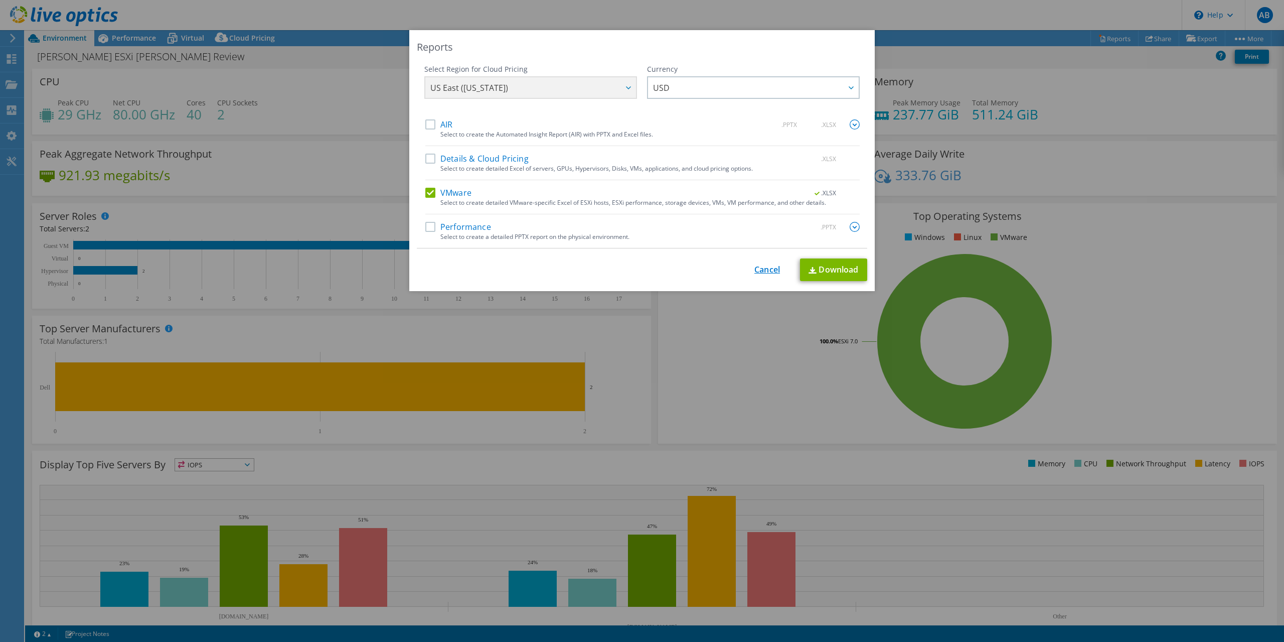
click at [765, 270] on link "Cancel" at bounding box center [767, 270] width 26 height 10
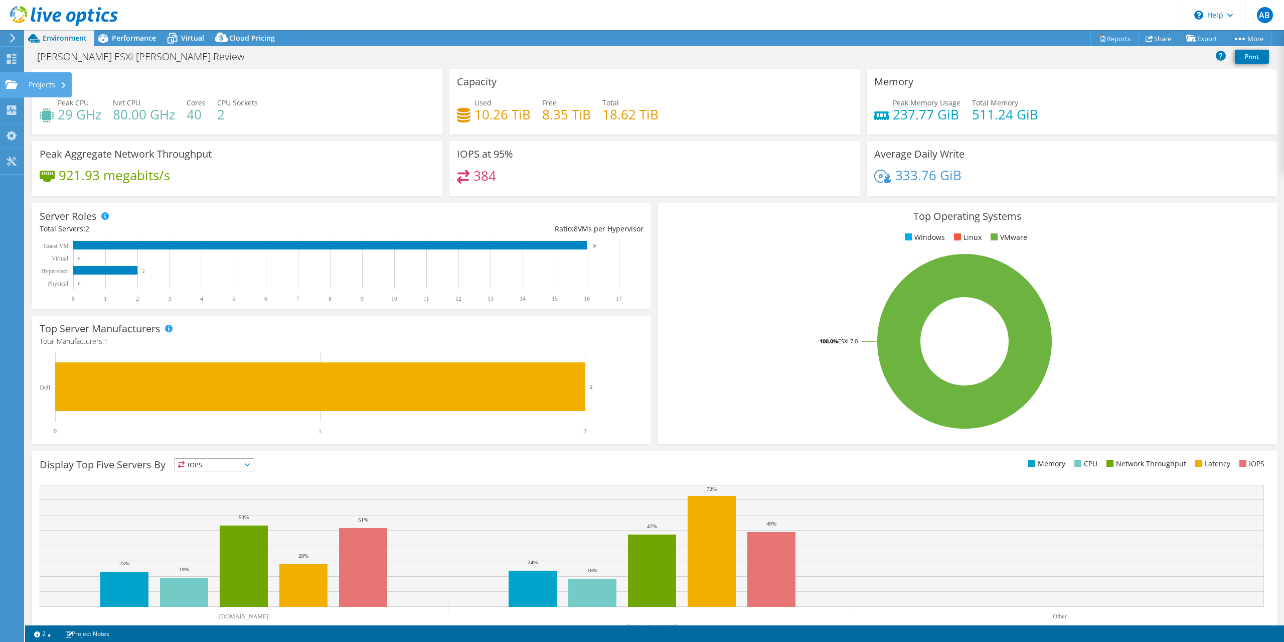
click at [13, 82] on use at bounding box center [12, 84] width 12 height 9
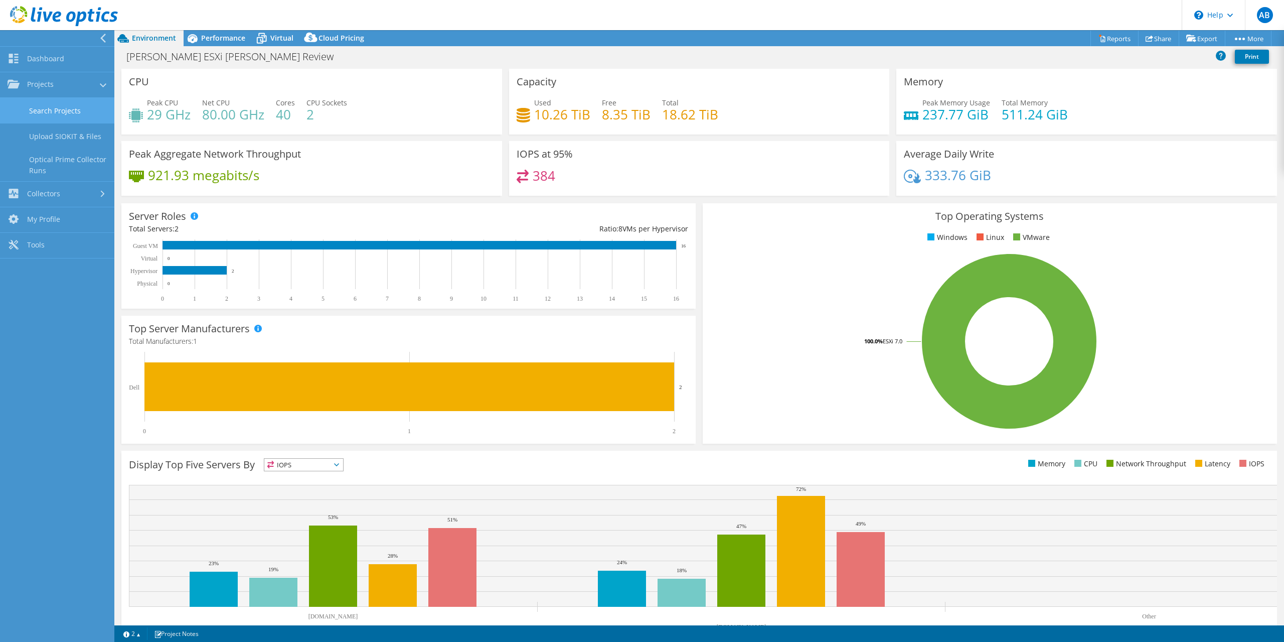
click at [66, 110] on link "Search Projects" at bounding box center [57, 111] width 114 height 26
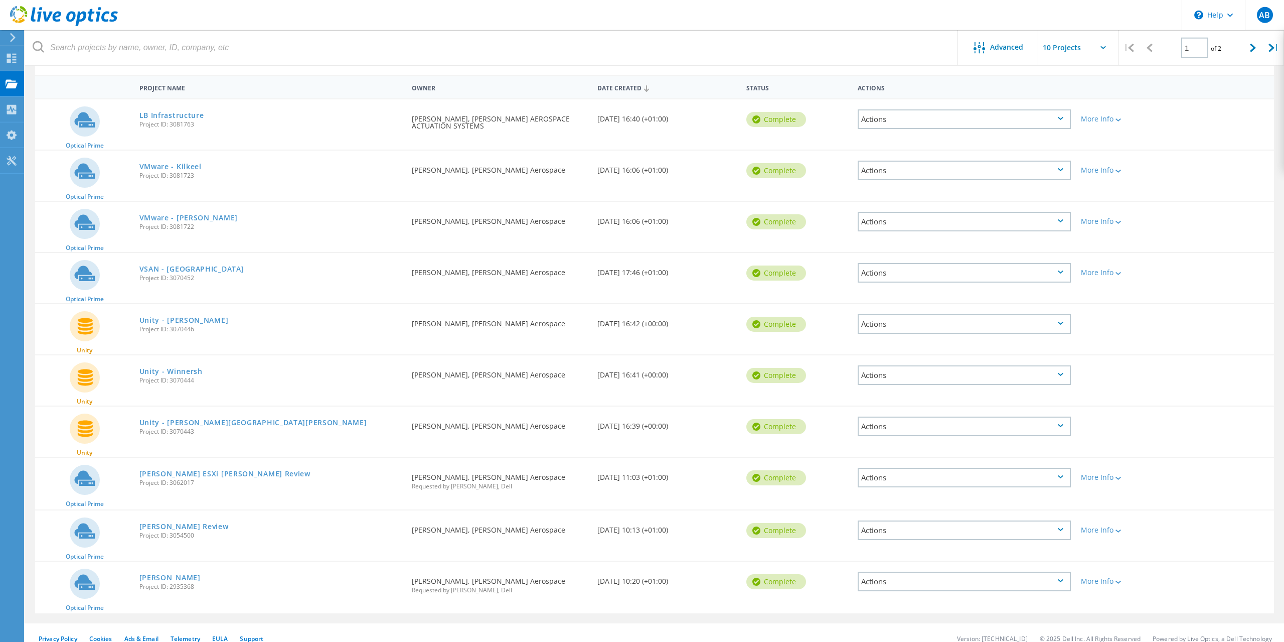
scroll to position [98, 0]
